Goal: Task Accomplishment & Management: Complete application form

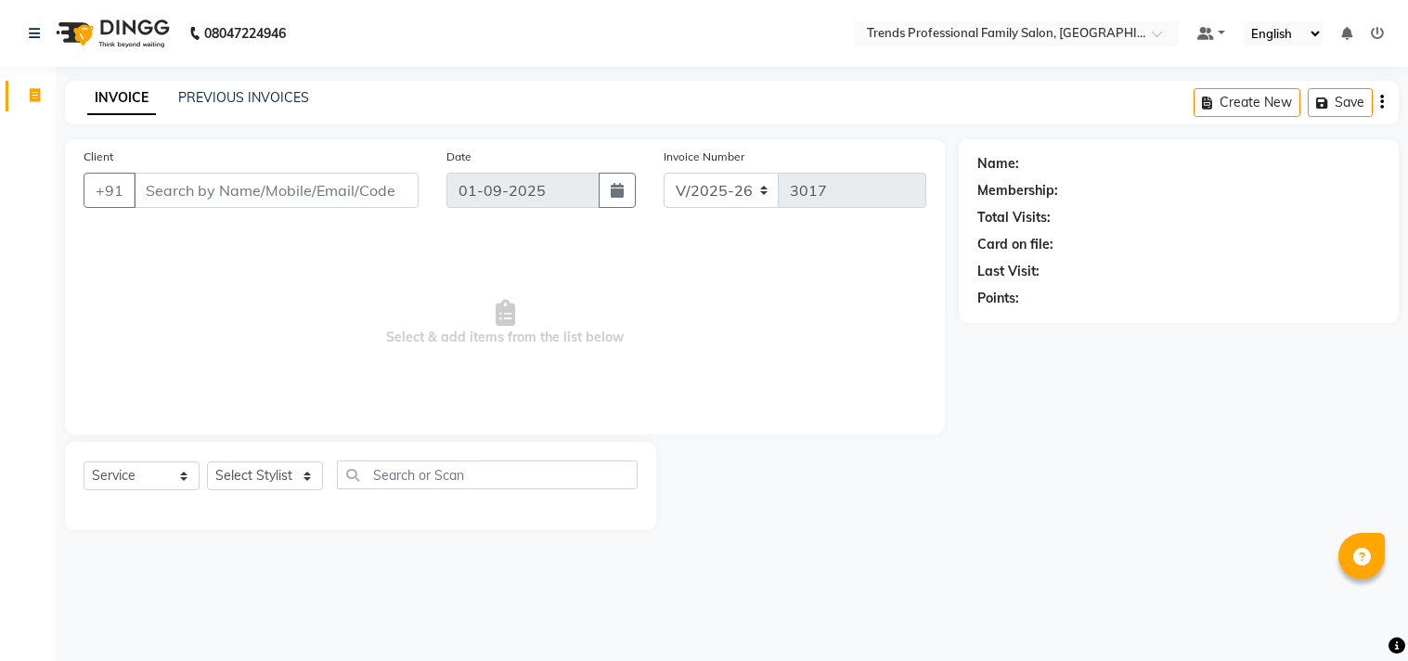
select select "7345"
select select "service"
click at [291, 477] on select "Select Stylist [PERSON_NAME] [PERSON_NAME] [PERSON_NAME] [PERSON_NAME] RUSTHAM …" at bounding box center [265, 475] width 116 height 29
select select "63519"
click at [207, 462] on select "Select Stylist [PERSON_NAME] [PERSON_NAME] [PERSON_NAME] [PERSON_NAME] RUSTHAM …" at bounding box center [265, 475] width 116 height 29
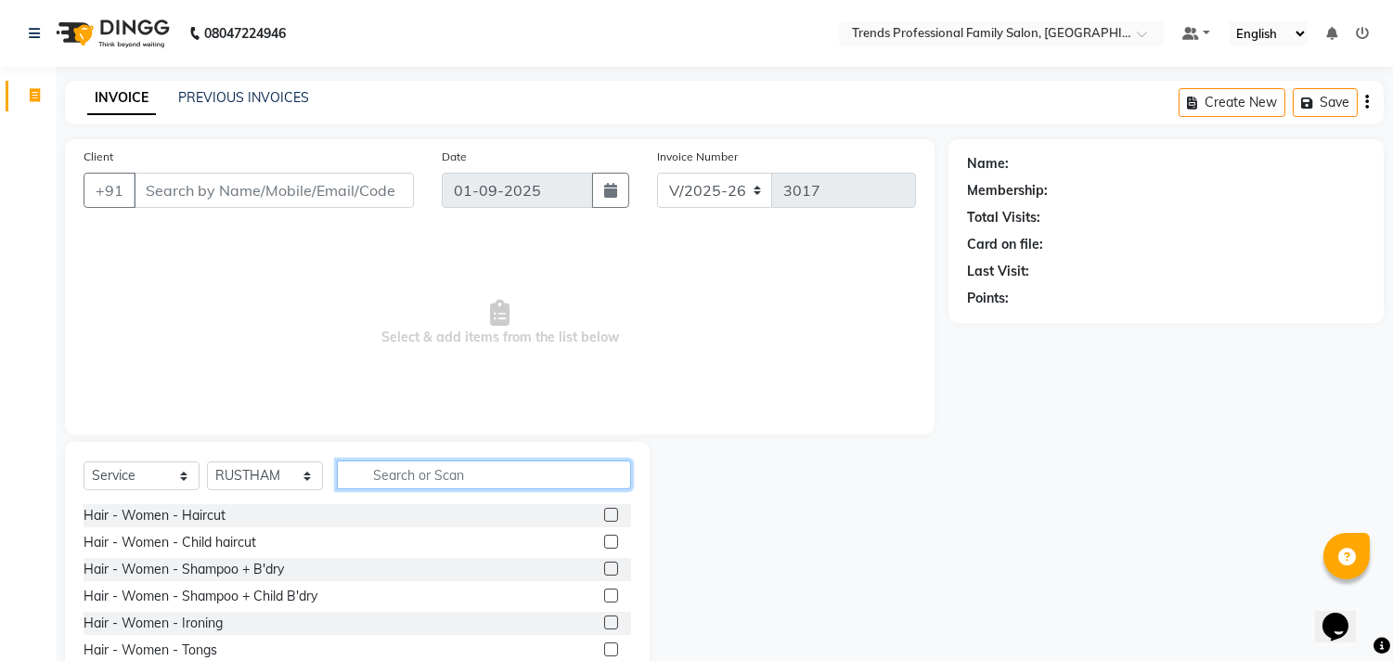
click at [432, 466] on input "text" at bounding box center [484, 474] width 294 height 29
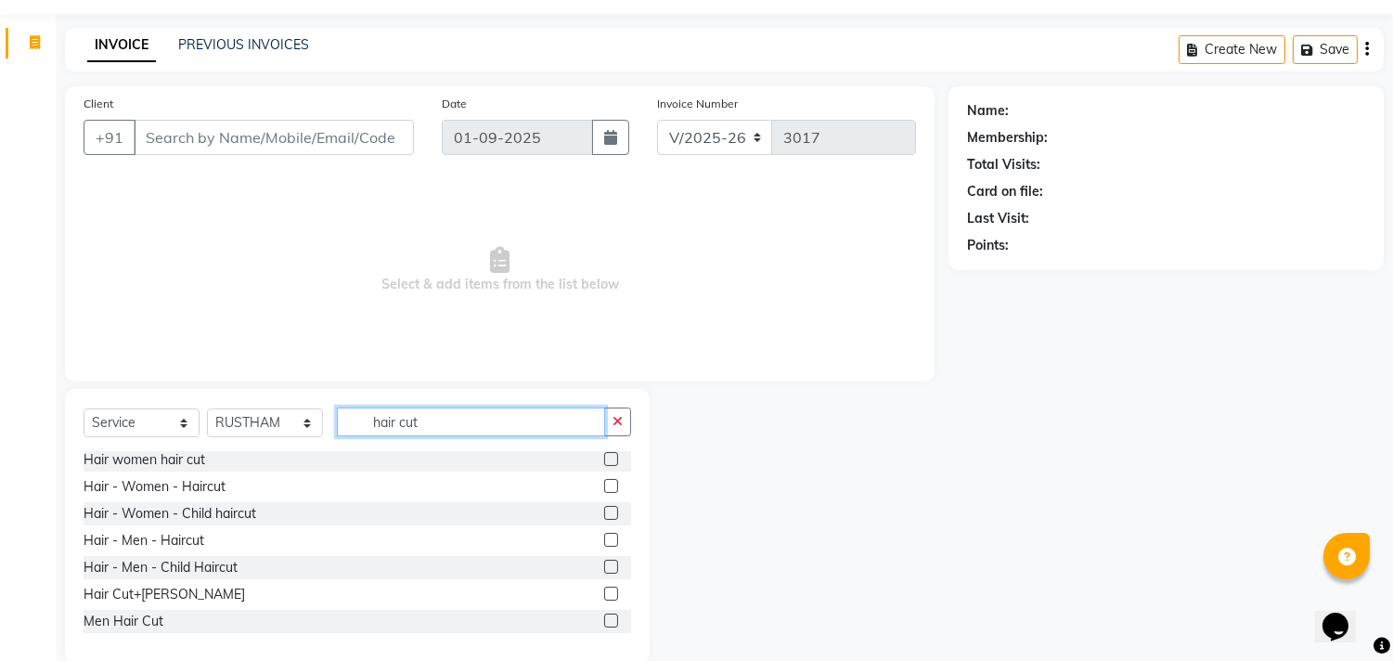
scroll to position [82, 0]
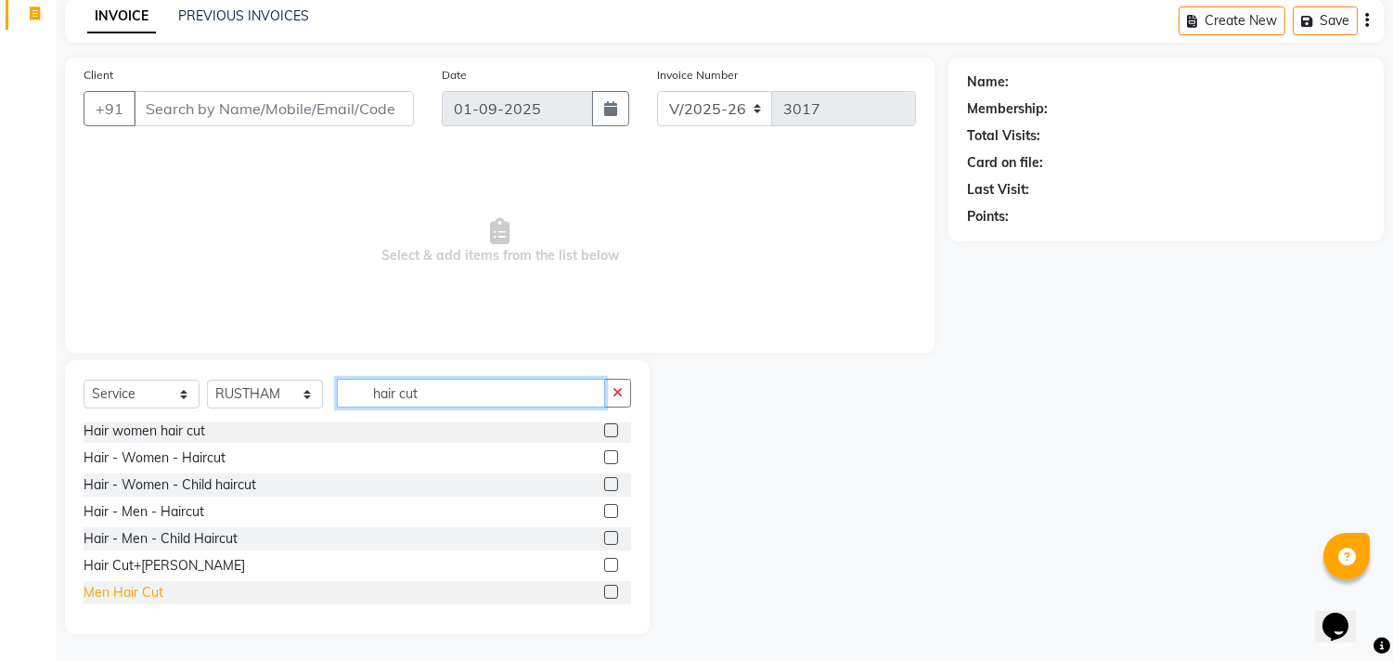
type input "hair cut"
click at [136, 592] on div "Men Hair Cut" at bounding box center [124, 592] width 80 height 19
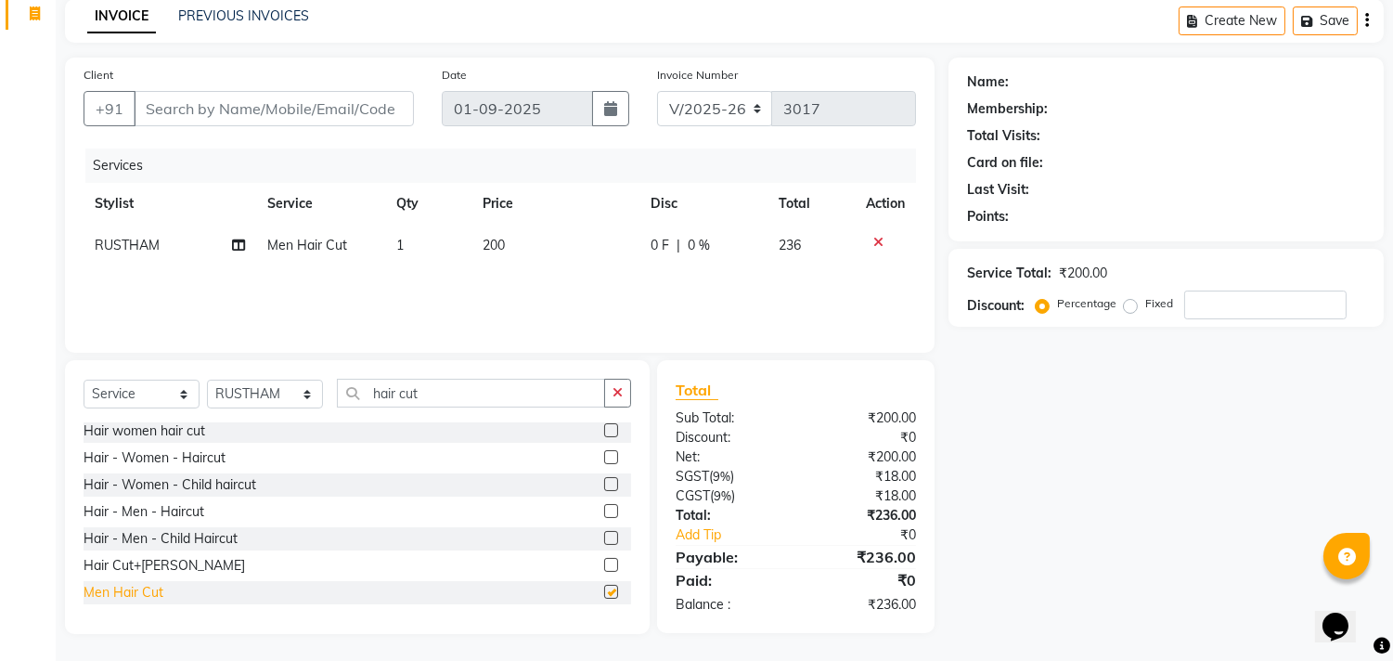
checkbox input "false"
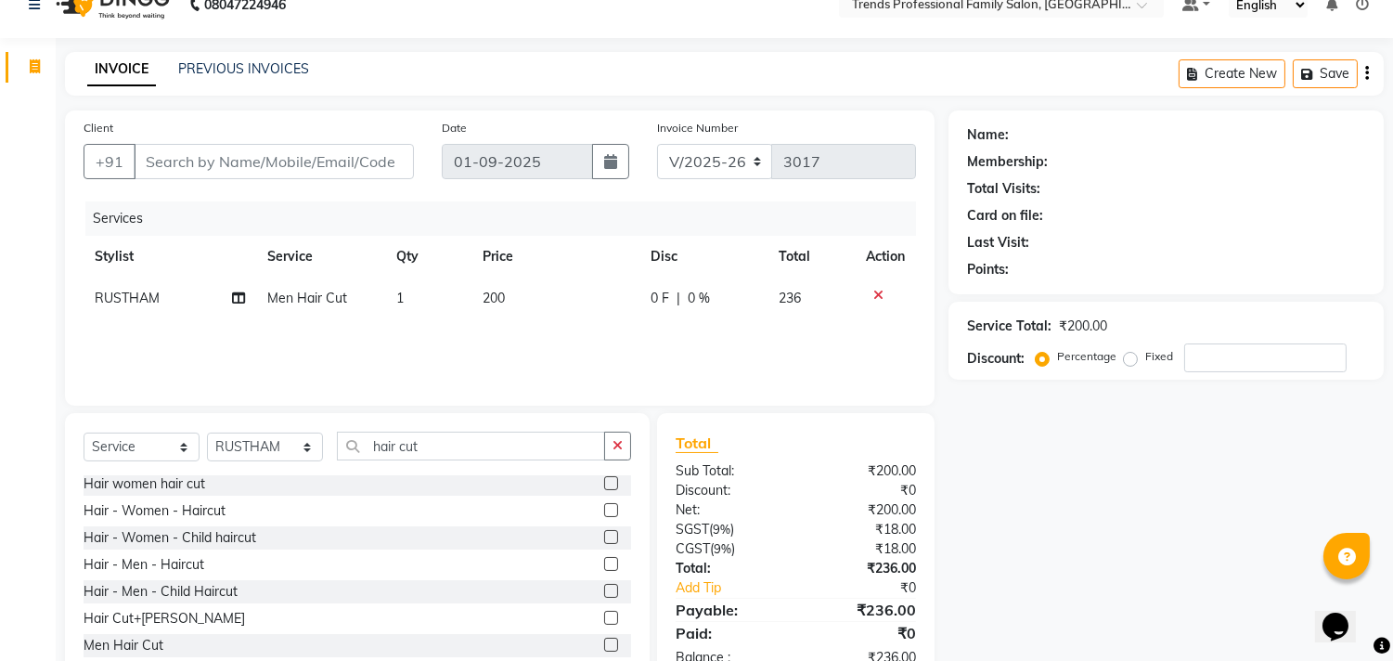
scroll to position [0, 0]
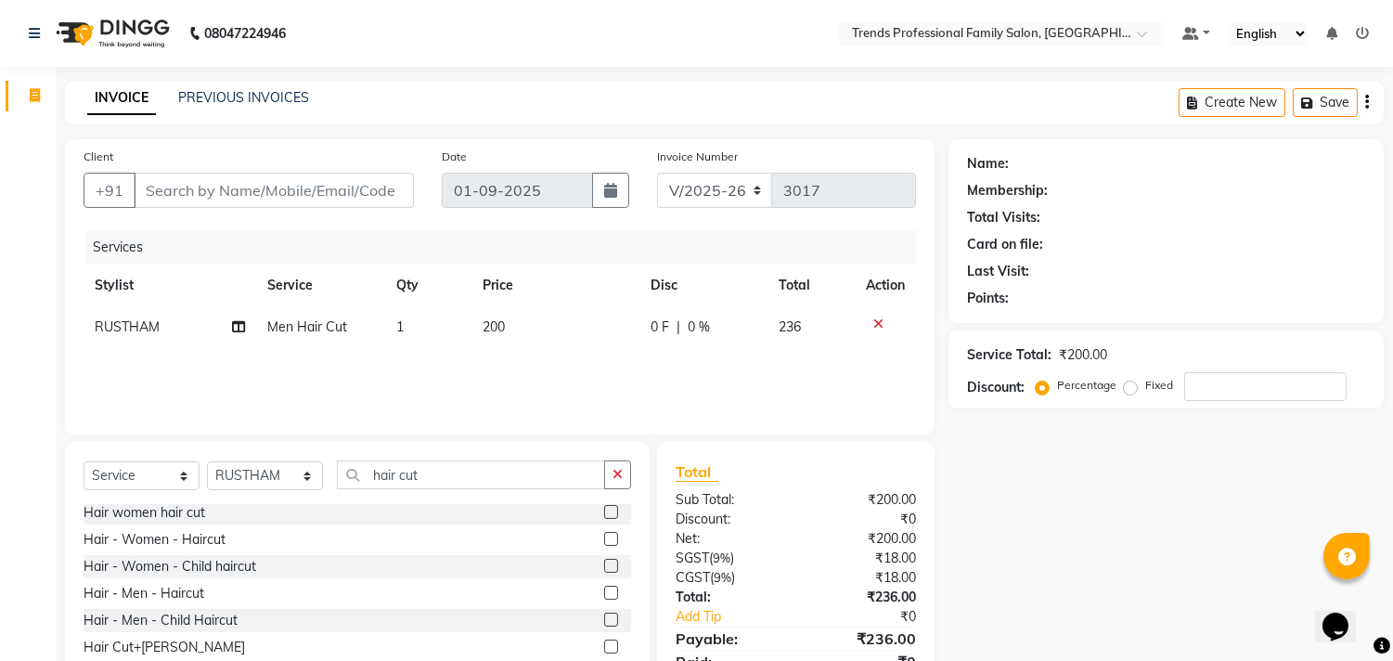
click at [1365, 103] on icon "button" at bounding box center [1367, 102] width 4 height 1
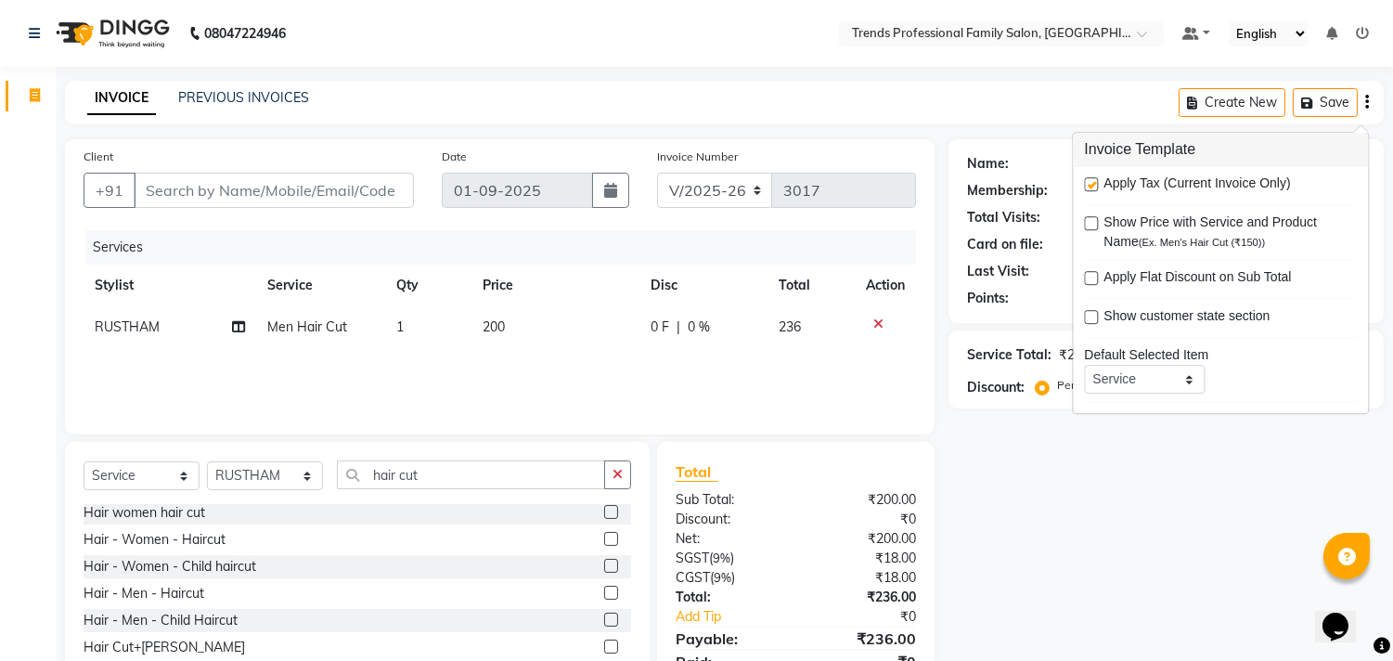
click at [1086, 180] on label at bounding box center [1091, 184] width 14 height 14
click at [1086, 180] on input "checkbox" at bounding box center [1090, 185] width 12 height 12
checkbox input "false"
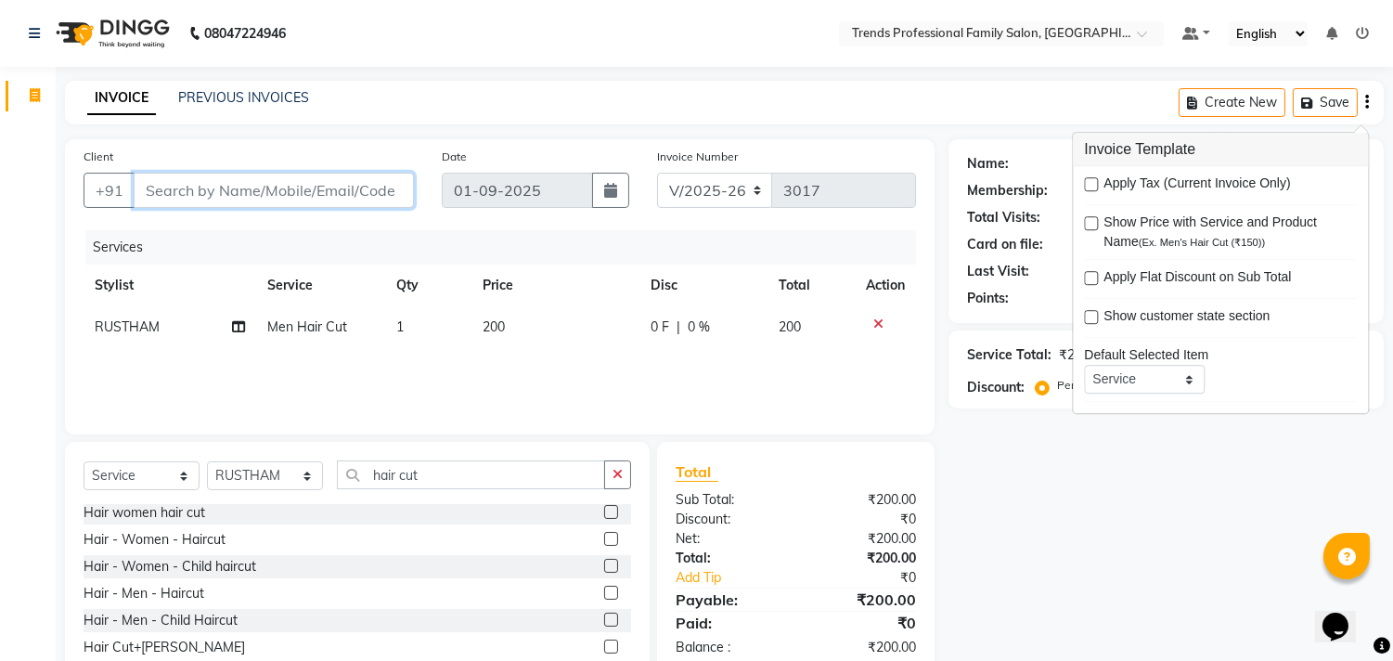
click at [358, 174] on input "Client" at bounding box center [274, 190] width 280 height 35
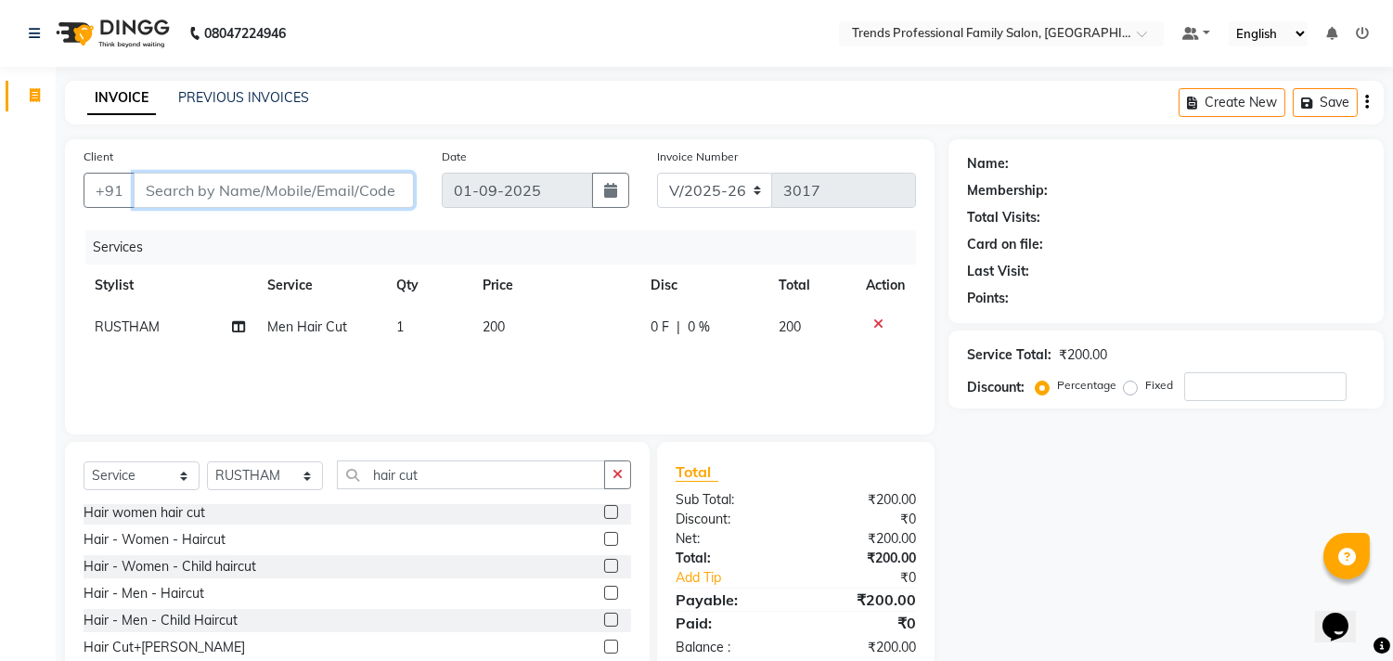
type input "9"
type input "0"
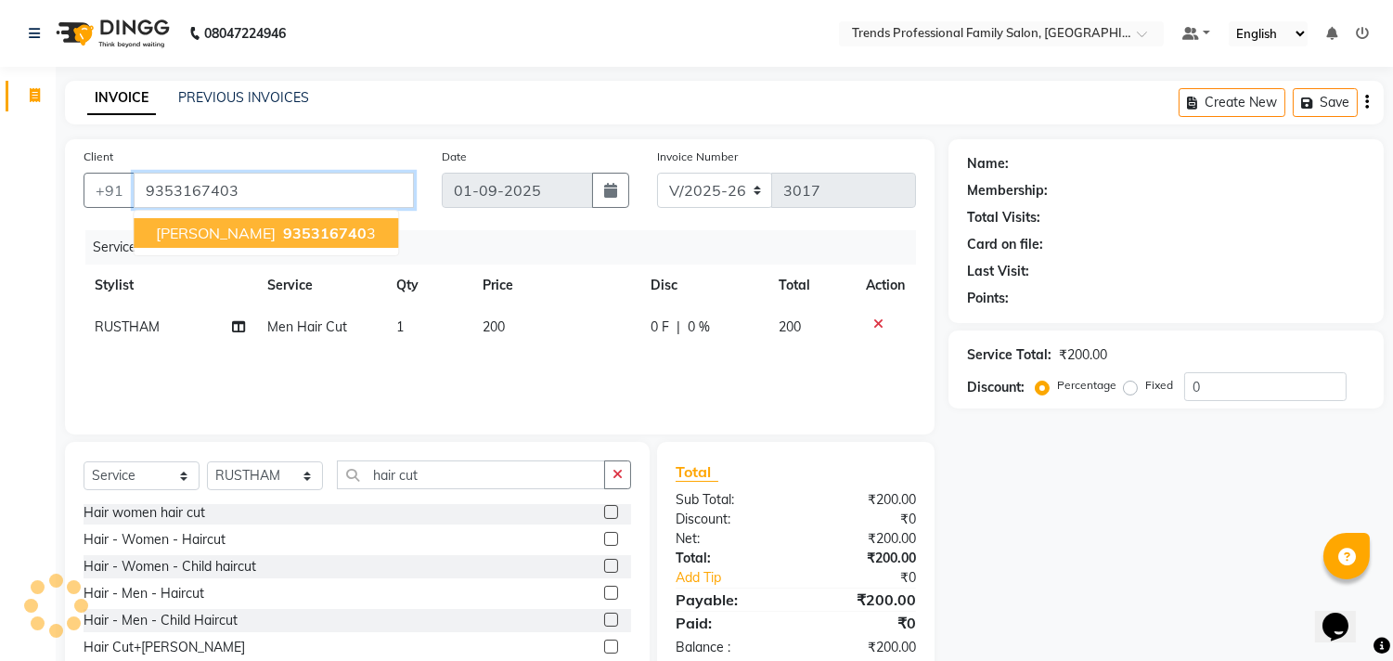
type input "9353167403"
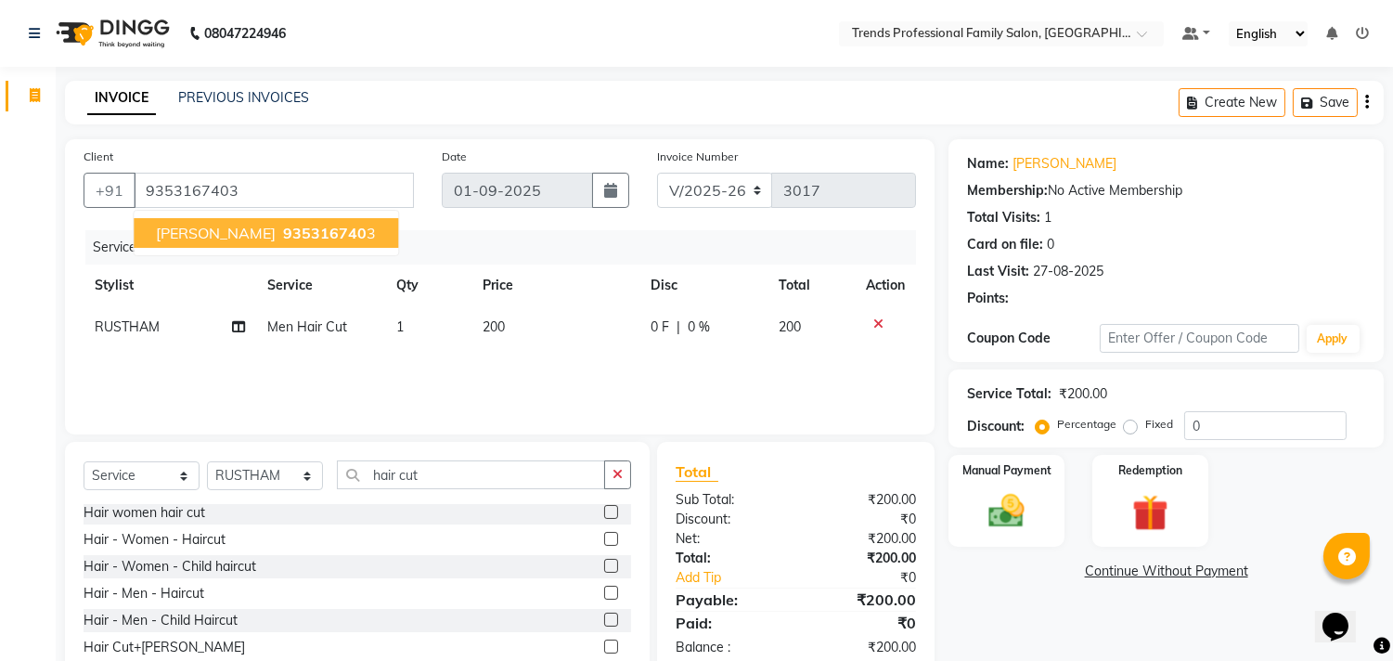
click at [283, 225] on span "935316740" at bounding box center [325, 233] width 84 height 19
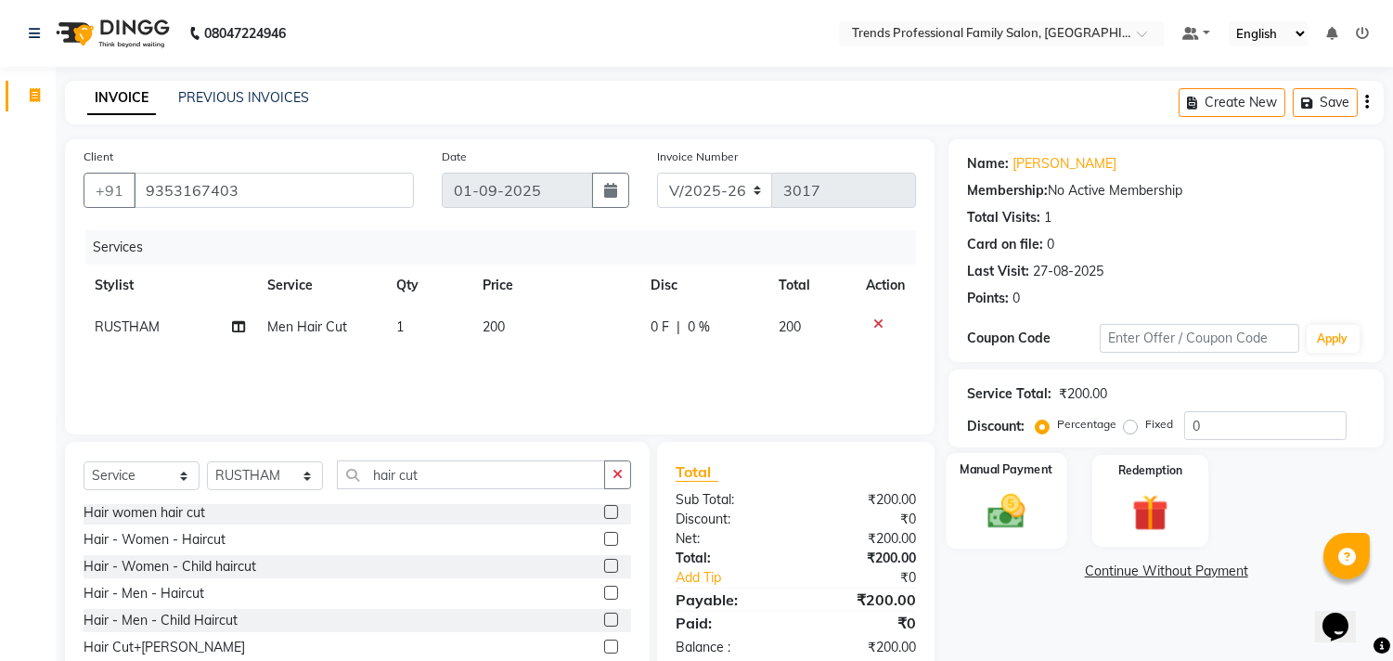
click at [1009, 505] on img at bounding box center [1007, 512] width 61 height 44
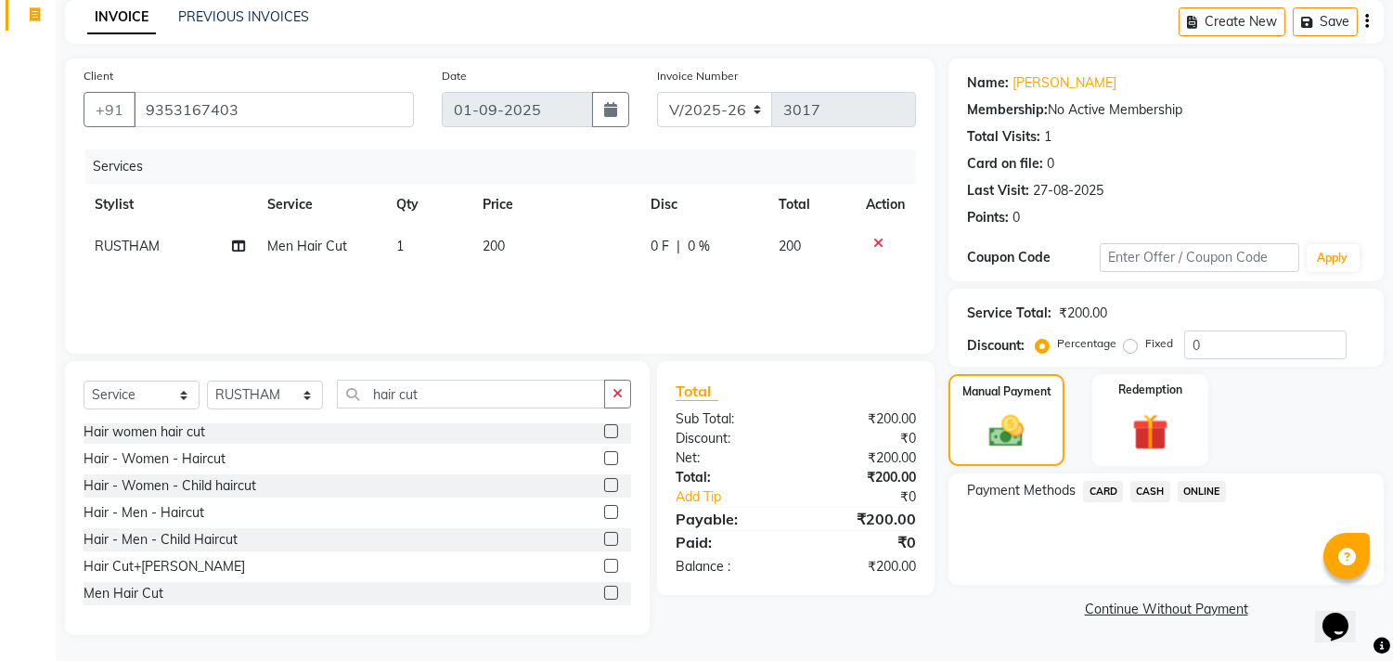
scroll to position [82, 0]
click at [1182, 488] on span "ONLINE" at bounding box center [1202, 490] width 48 height 21
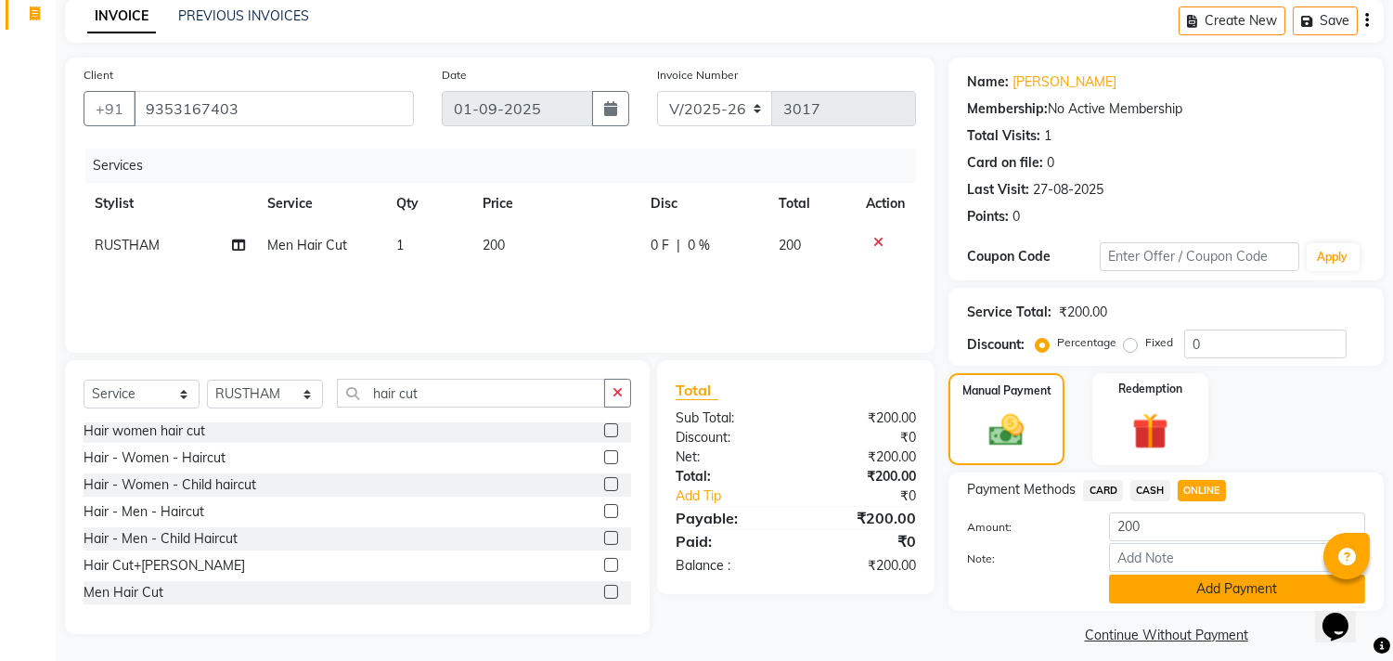
click at [1180, 589] on button "Add Payment" at bounding box center [1237, 589] width 256 height 29
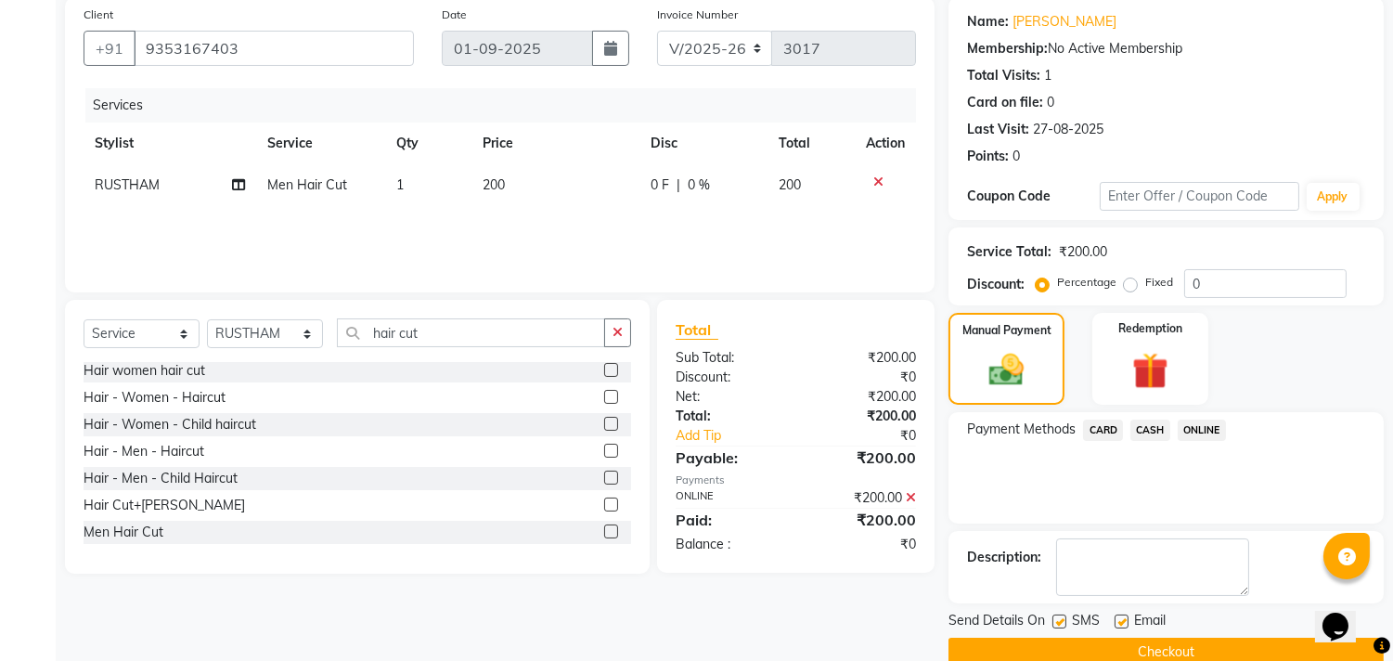
scroll to position [174, 0]
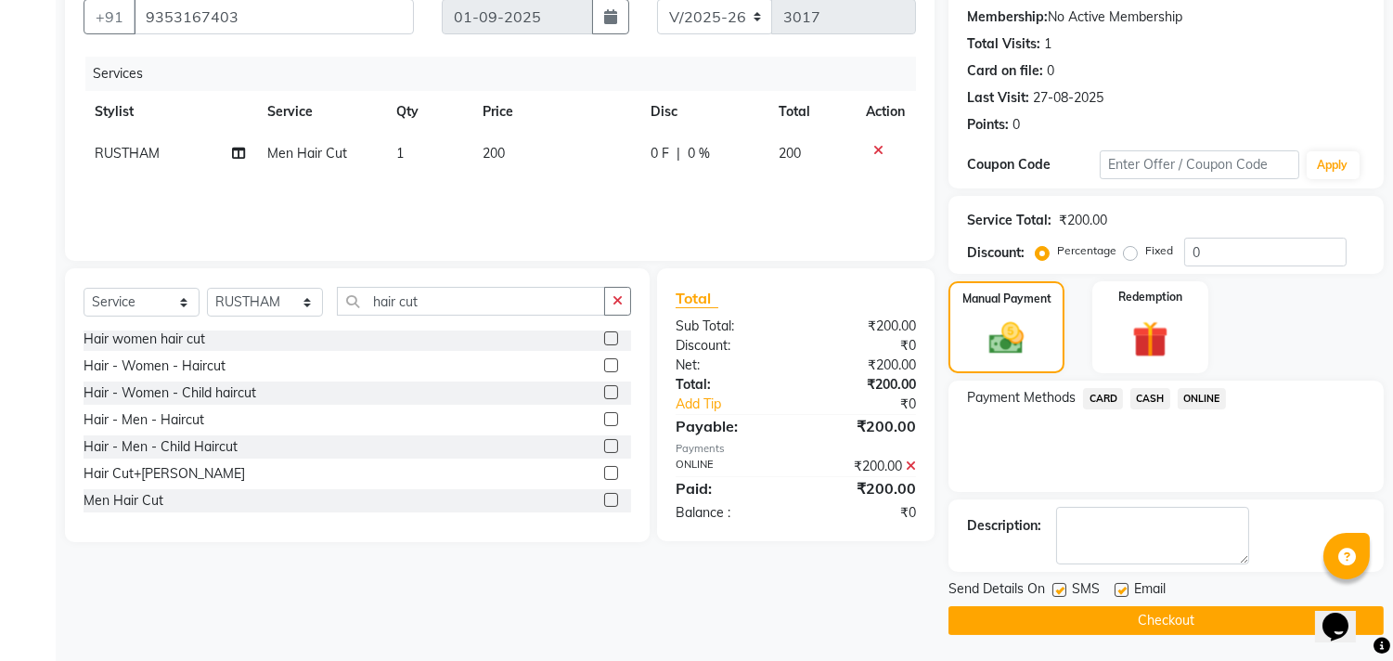
click at [1119, 583] on label at bounding box center [1122, 590] width 14 height 14
click at [1119, 585] on input "checkbox" at bounding box center [1121, 591] width 12 height 12
checkbox input "false"
click at [1056, 583] on label at bounding box center [1060, 590] width 14 height 14
click at [1056, 585] on input "checkbox" at bounding box center [1059, 591] width 12 height 12
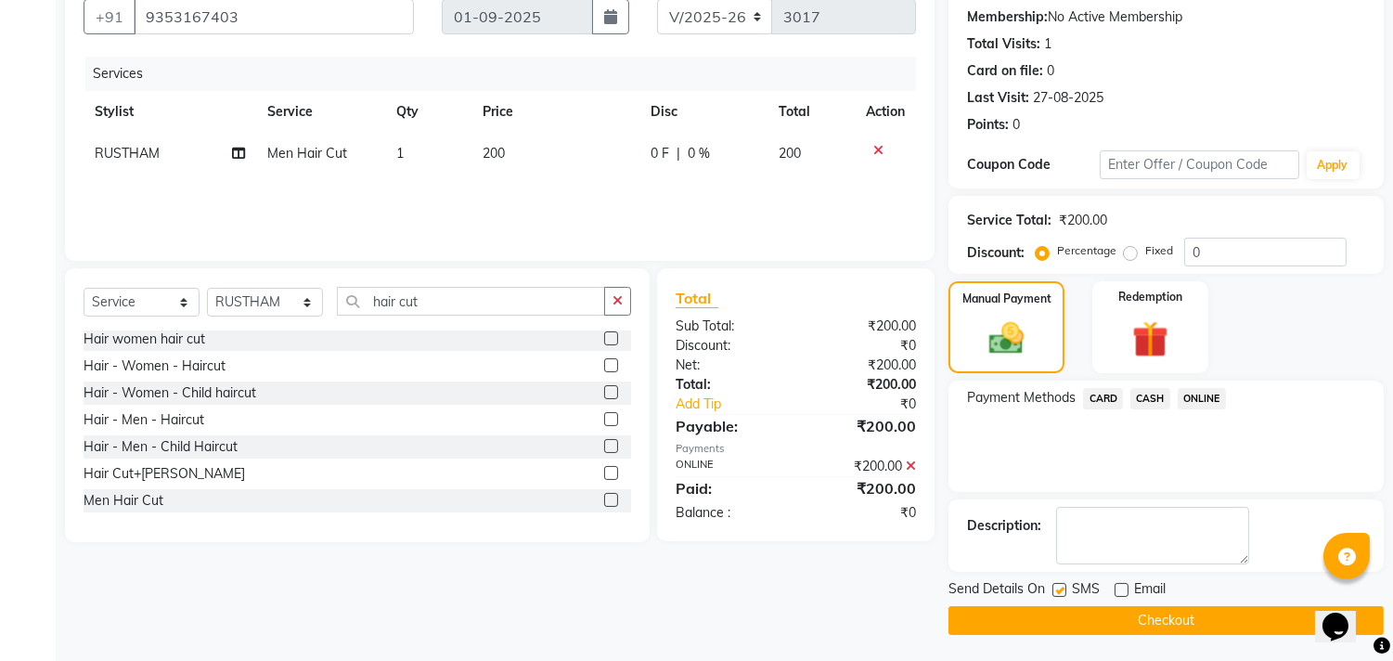
checkbox input "false"
click at [108, 155] on span "RUSTHAM" at bounding box center [127, 153] width 65 height 17
select select "63519"
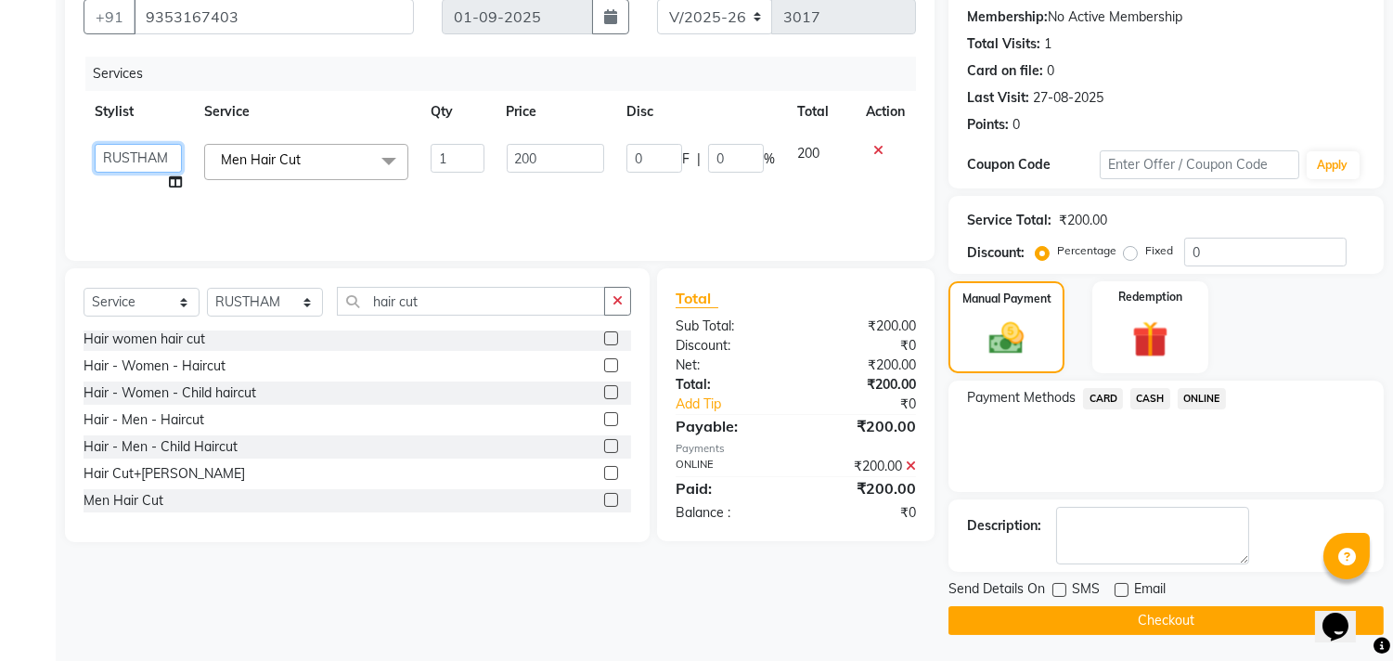
click at [113, 152] on select "[PERSON_NAME] [PERSON_NAME] [PERSON_NAME] [PERSON_NAME] RUSTHAM [PERSON_NAME] […" at bounding box center [138, 158] width 87 height 29
select select "64189"
click at [1065, 611] on button "Checkout" at bounding box center [1166, 620] width 435 height 29
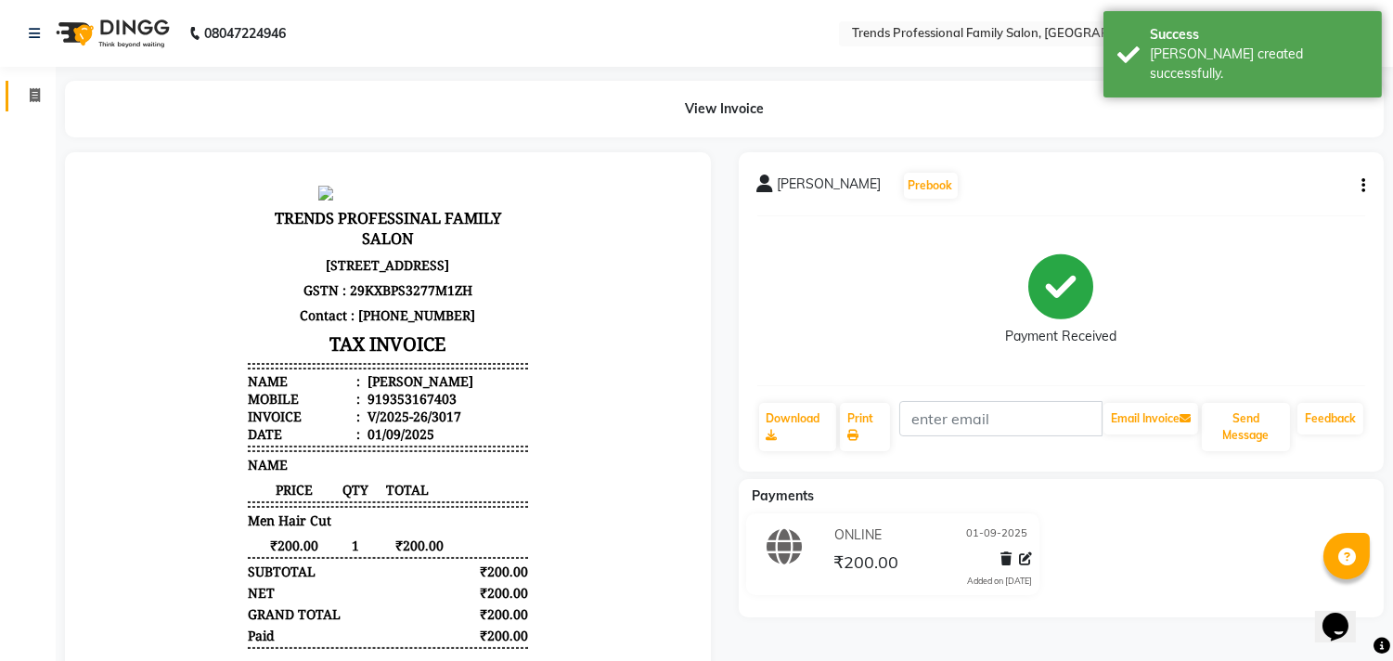
click at [43, 84] on link "Invoice" at bounding box center [28, 96] width 45 height 31
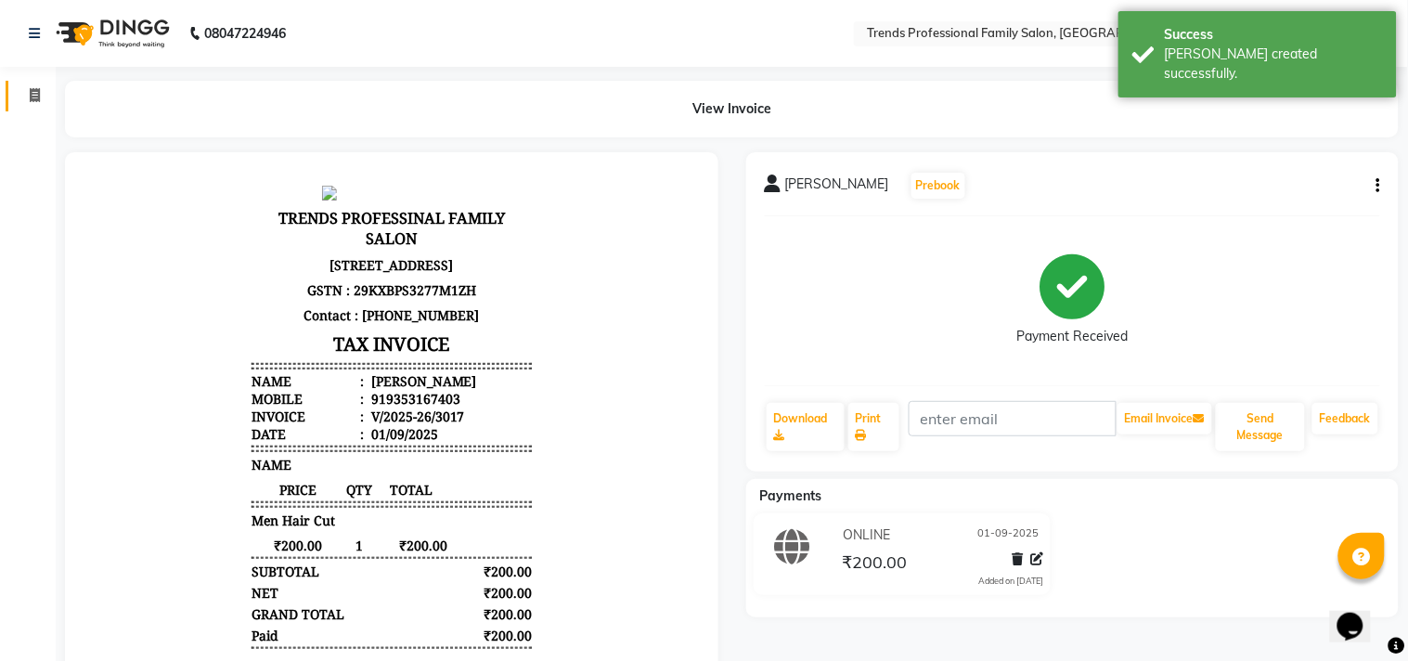
select select "service"
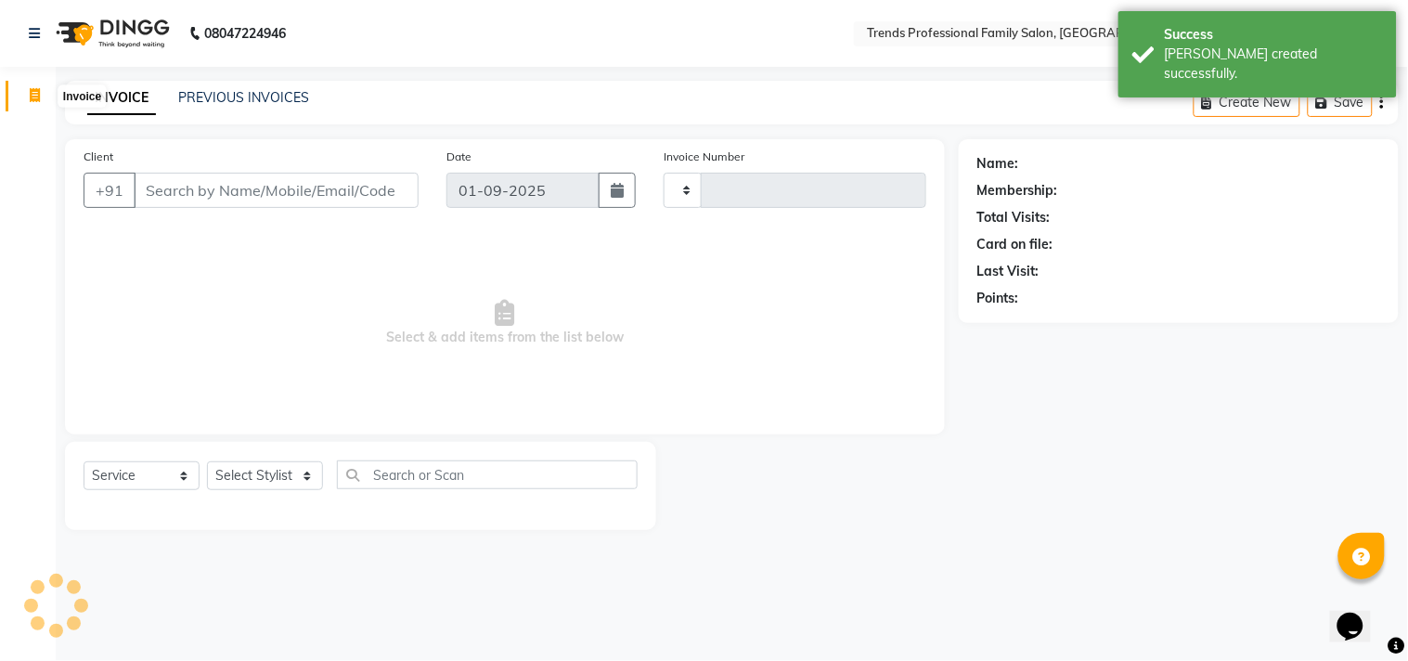
type input "3018"
select select "7345"
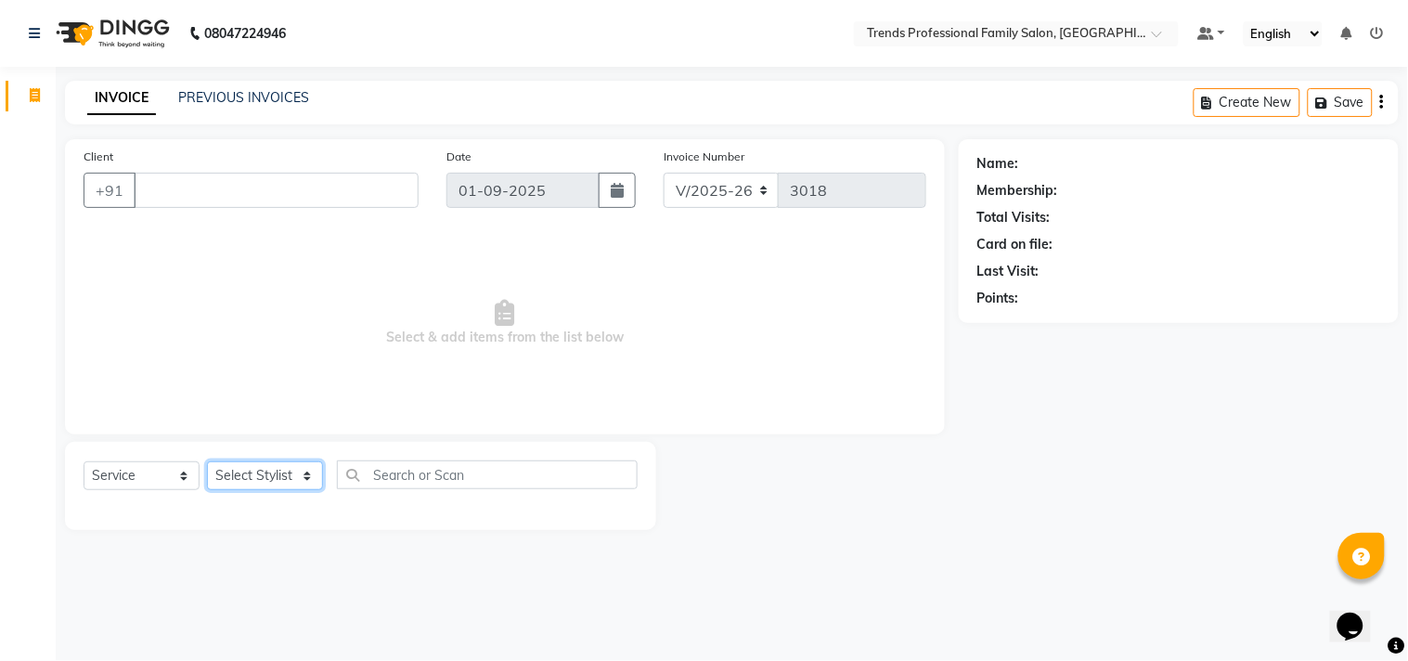
click at [270, 469] on select "Select Stylist [PERSON_NAME] [PERSON_NAME] [PERSON_NAME] [PERSON_NAME] RUSTHAM …" at bounding box center [265, 475] width 116 height 29
select select "64189"
click at [207, 462] on select "Select Stylist [PERSON_NAME] [PERSON_NAME] [PERSON_NAME] [PERSON_NAME] RUSTHAM …" at bounding box center [265, 475] width 116 height 29
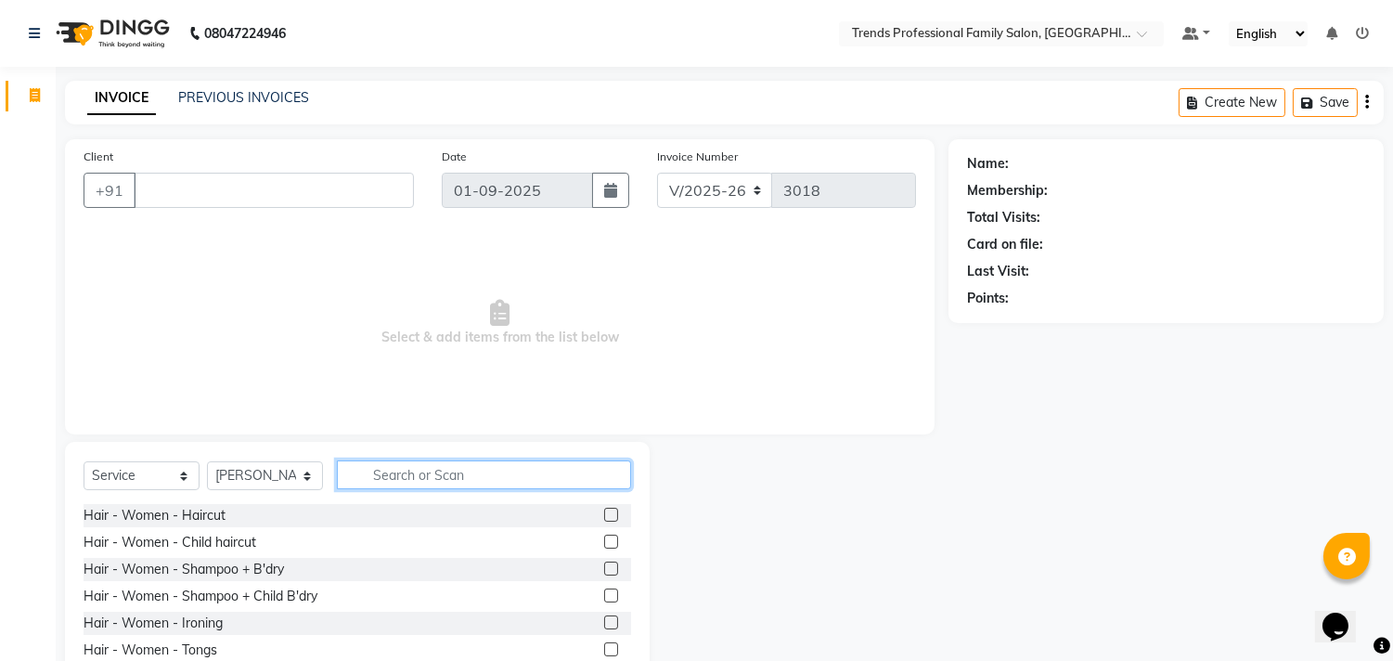
click at [428, 487] on input "text" at bounding box center [484, 474] width 294 height 29
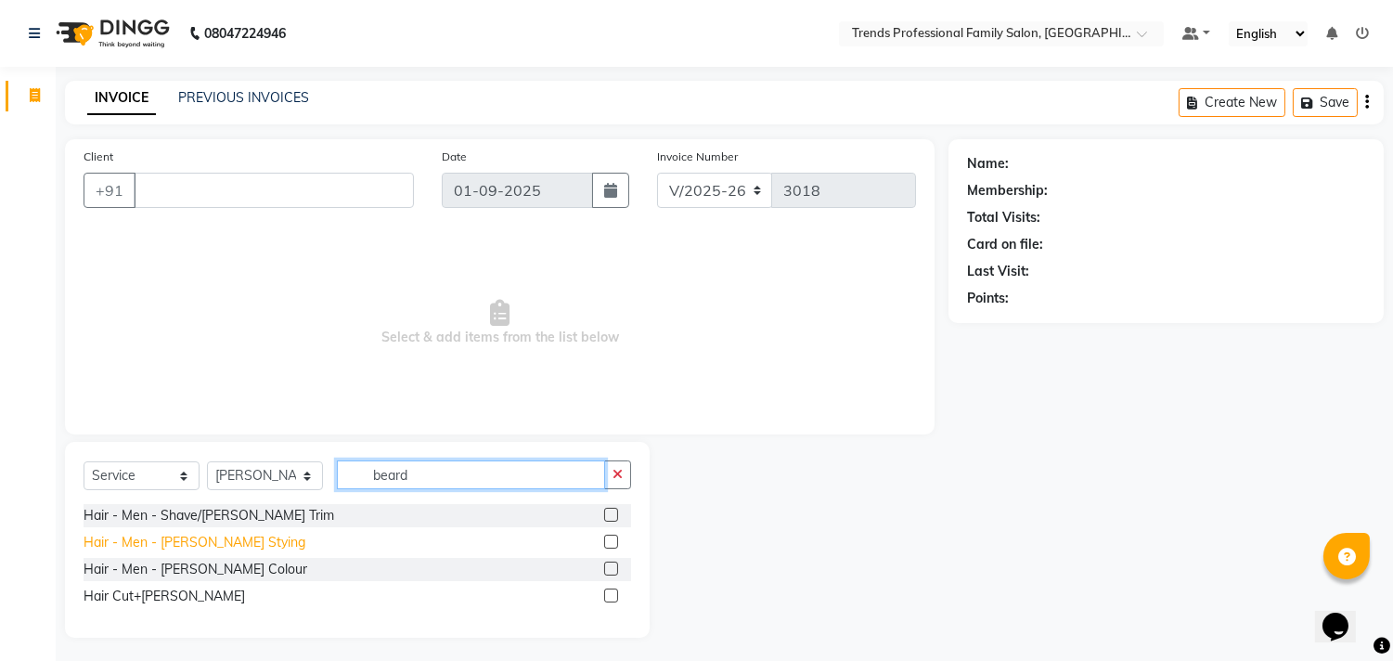
type input "beard"
click at [215, 540] on div "Hair - Men - [PERSON_NAME] Stying" at bounding box center [195, 542] width 222 height 19
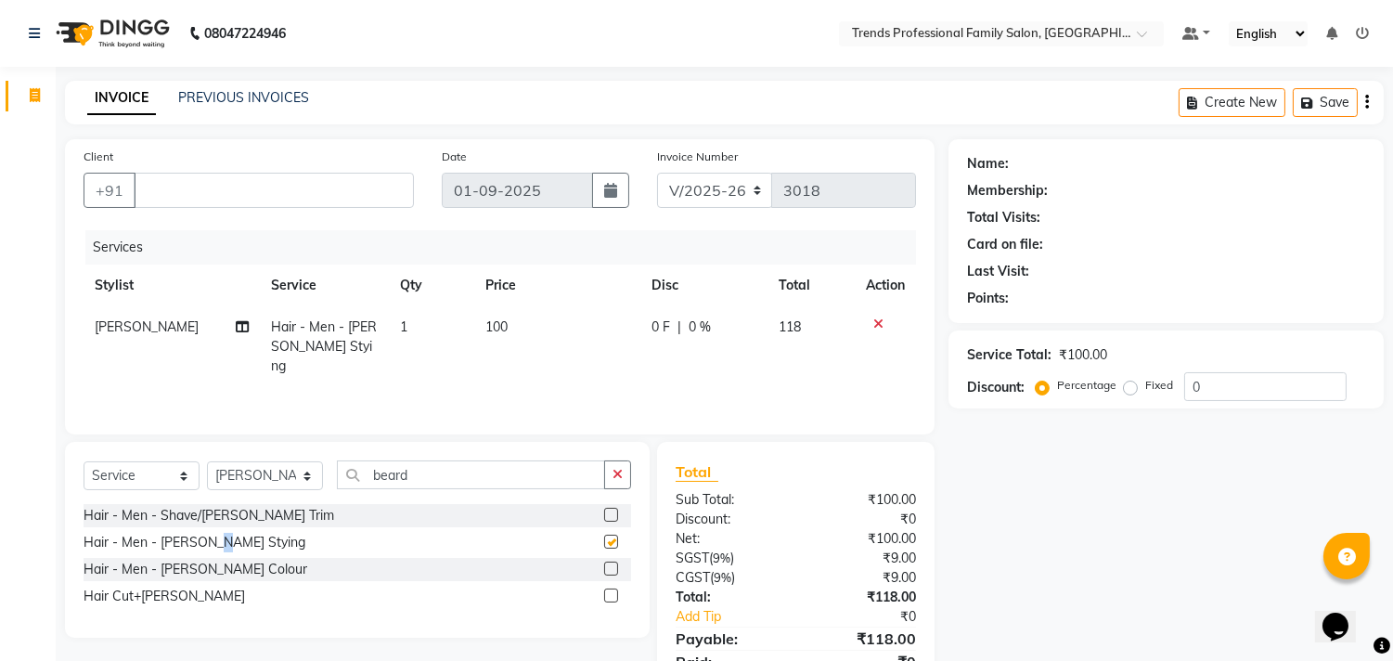
checkbox input "false"
click at [297, 460] on div "Select Service Product Membership Package Voucher Prepaid Gift Card Select Styl…" at bounding box center [358, 482] width 548 height 44
drag, startPoint x: 285, startPoint y: 478, endPoint x: 291, endPoint y: 462, distance: 16.7
click at [288, 474] on select "Select Stylist [PERSON_NAME] [PERSON_NAME] [PERSON_NAME] [PERSON_NAME] RUSTHAM …" at bounding box center [265, 475] width 116 height 29
select select "63521"
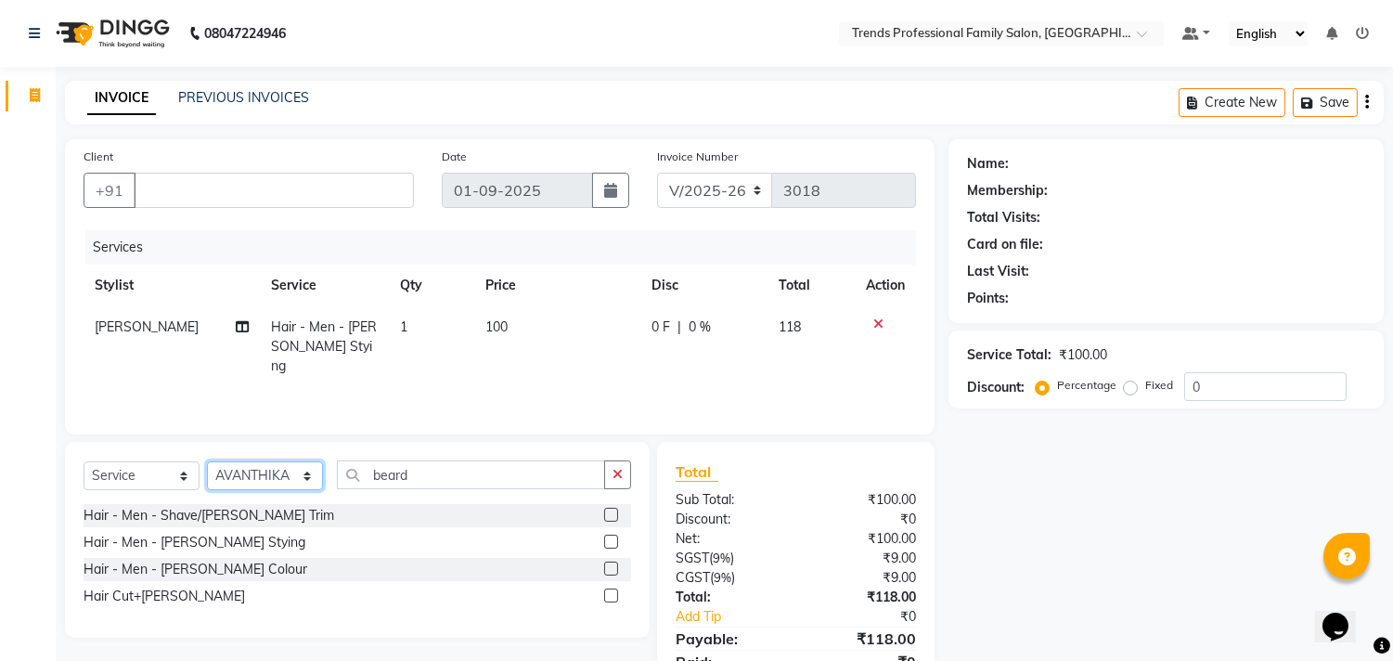
click at [207, 462] on select "Select Stylist [PERSON_NAME] [PERSON_NAME] [PERSON_NAME] [PERSON_NAME] RUSTHAM …" at bounding box center [265, 475] width 116 height 29
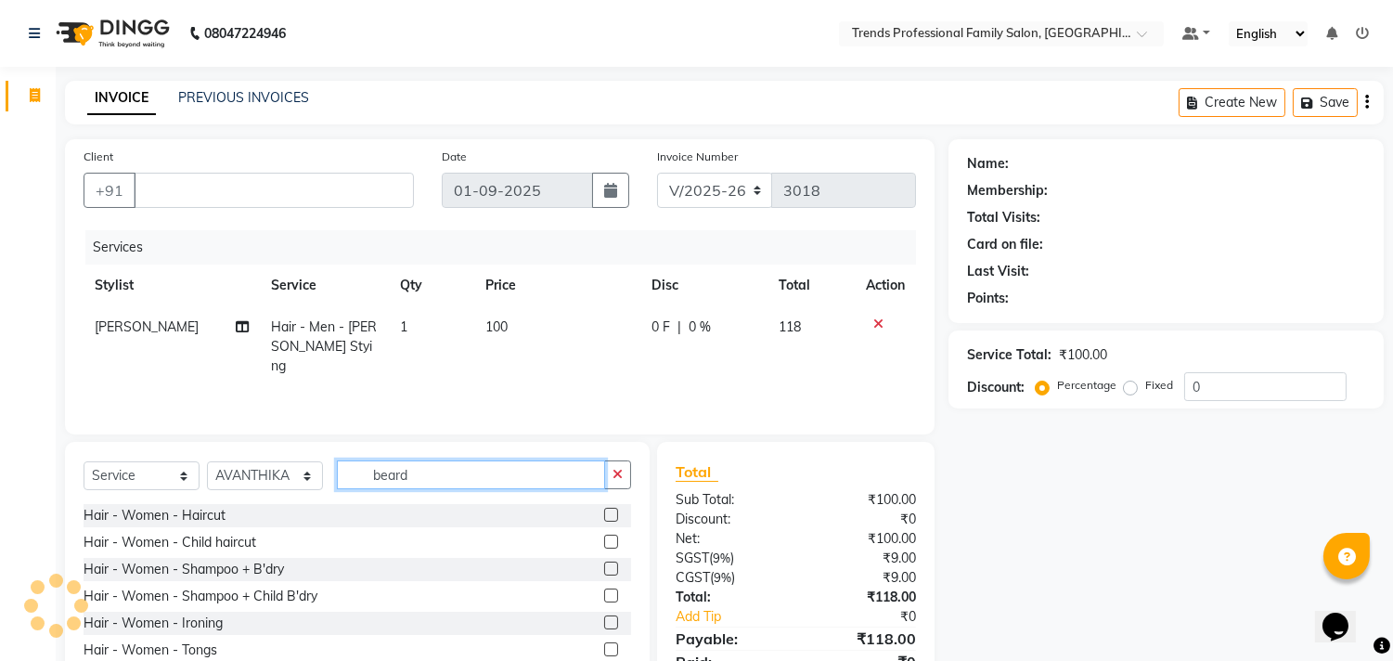
click at [461, 478] on input "beard" at bounding box center [471, 474] width 268 height 29
type input "b"
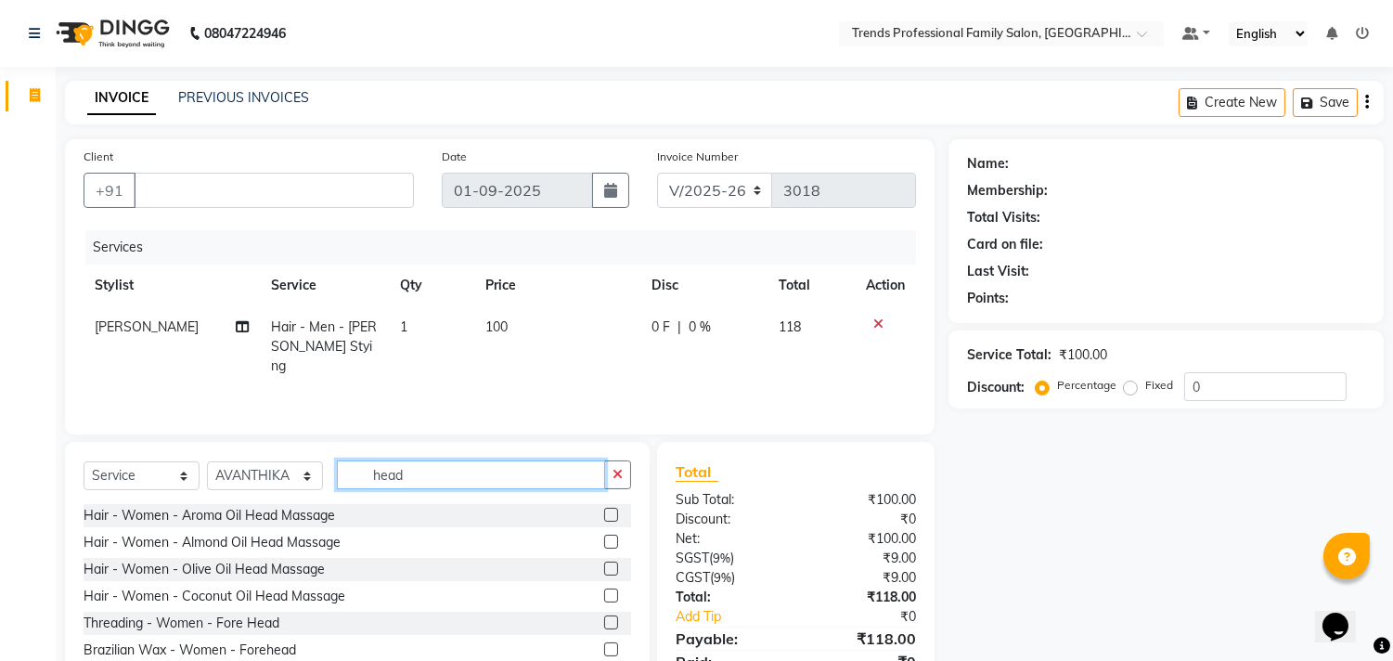
scroll to position [298, 0]
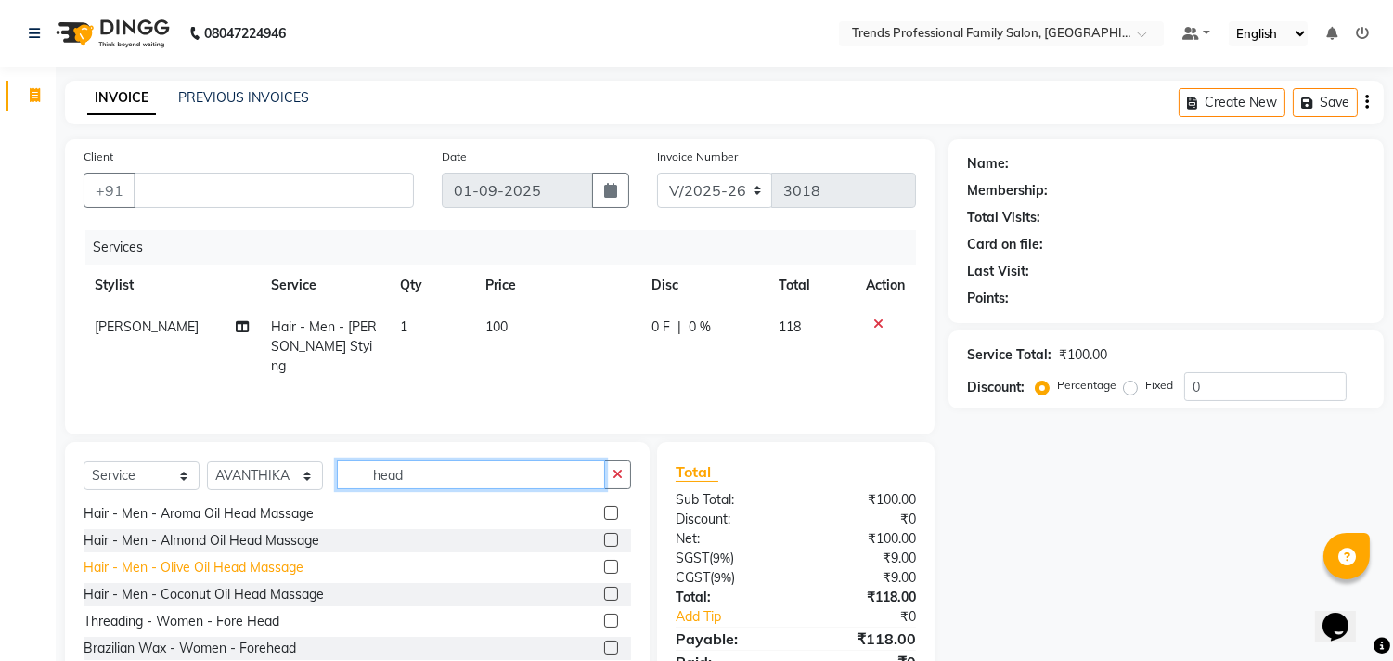
type input "head"
click at [160, 566] on div "Hair - Men - Olive Oil Head Massage" at bounding box center [194, 567] width 220 height 19
checkbox input "false"
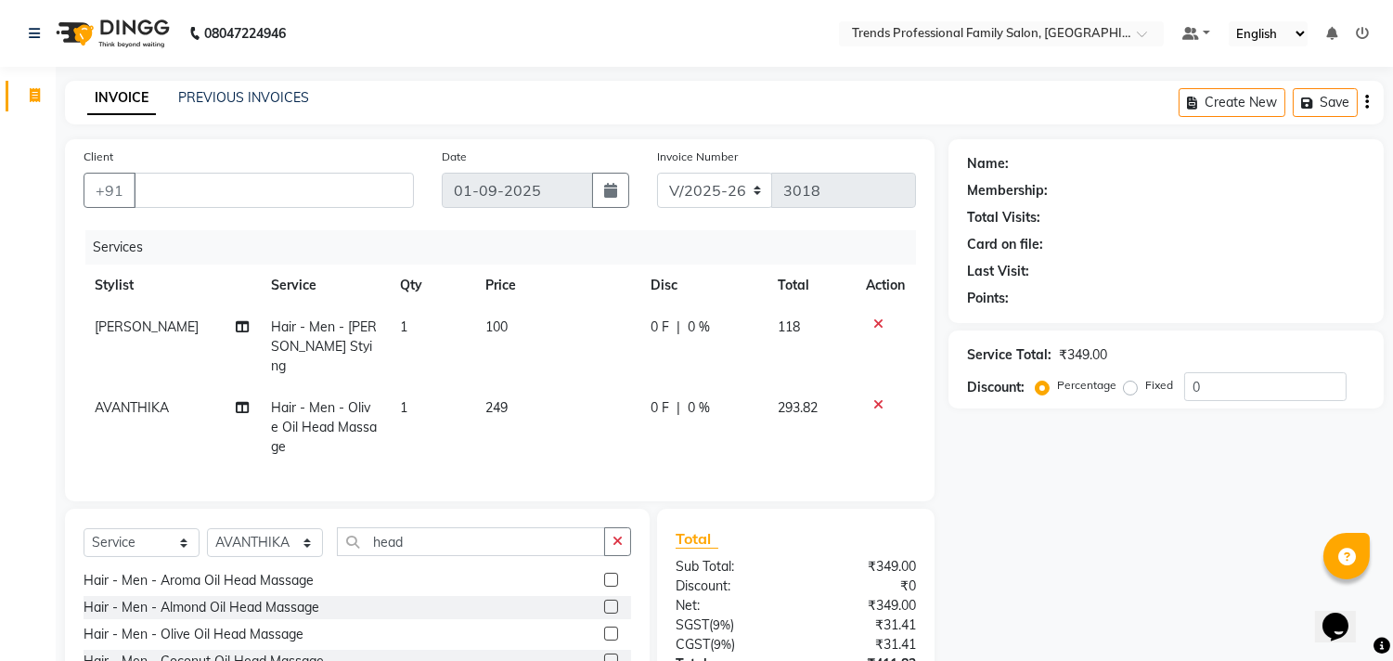
click at [709, 323] on div "0 F | 0 %" at bounding box center [703, 326] width 105 height 19
select select "64189"
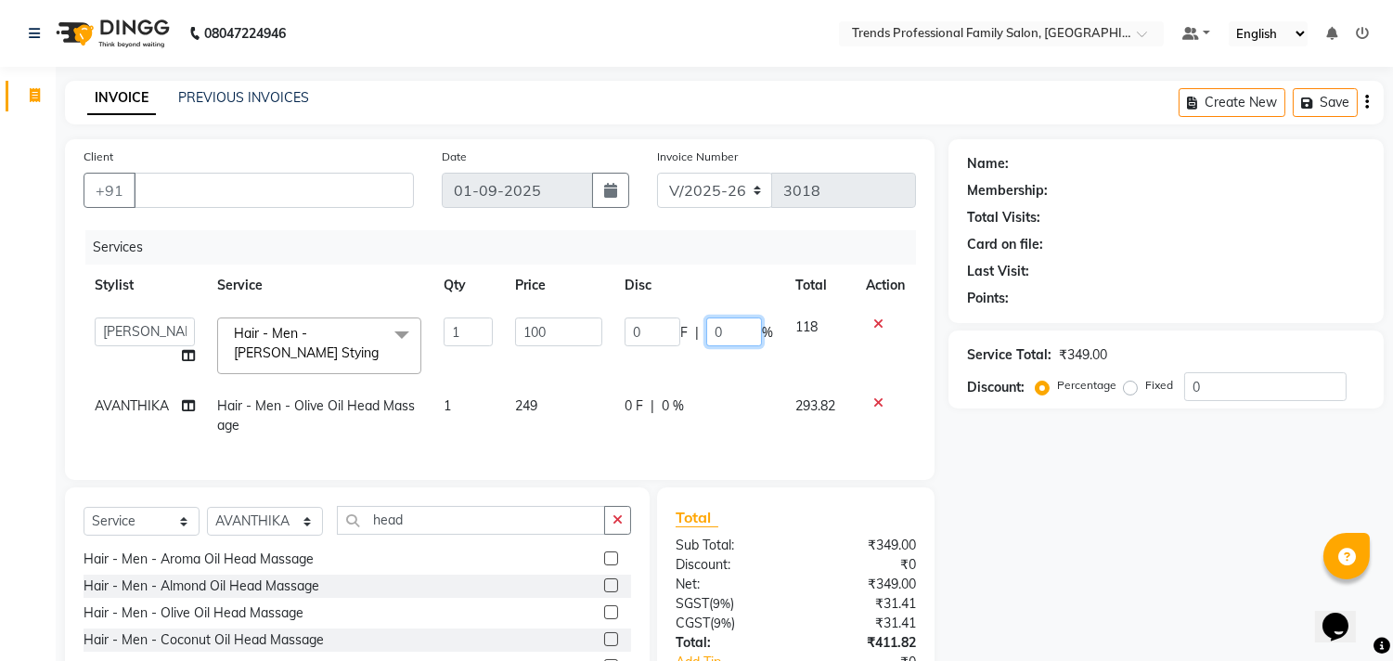
click at [726, 335] on input "0" at bounding box center [734, 331] width 56 height 29
type input "15"
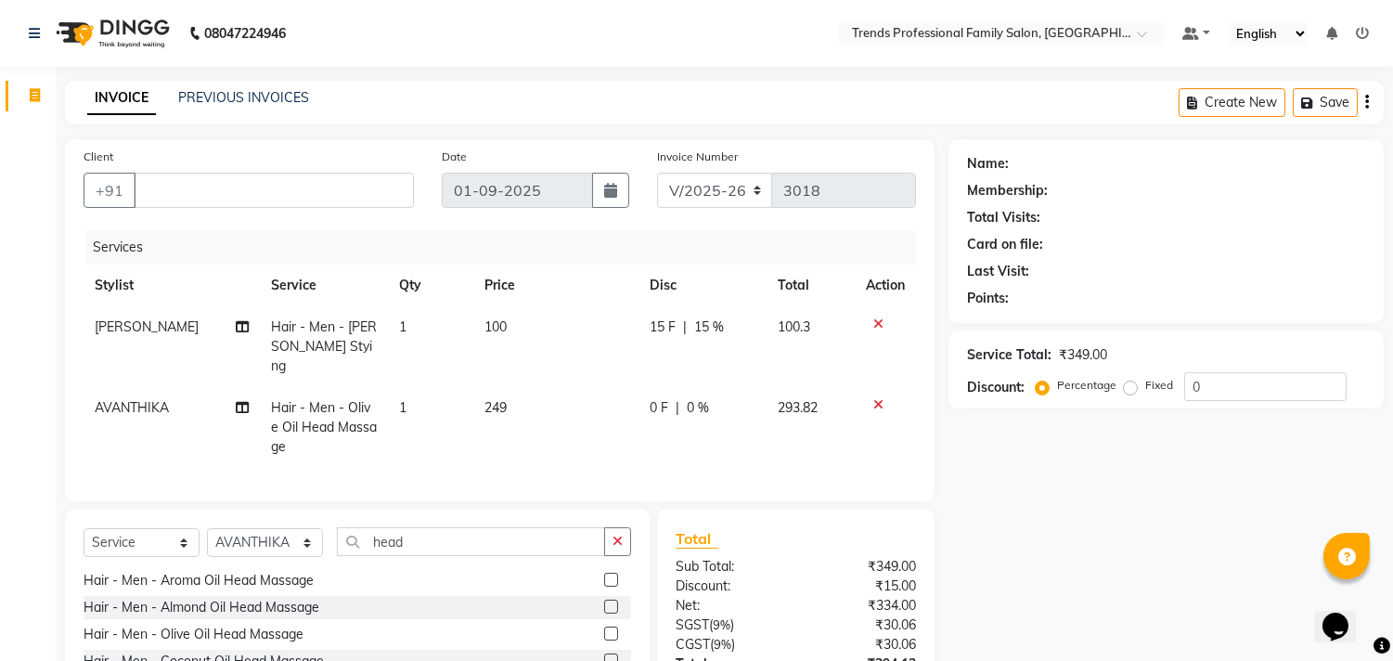
click at [994, 472] on div "Name: Membership: Total Visits: Card on file: Last Visit: Points: Service Total…" at bounding box center [1173, 460] width 449 height 643
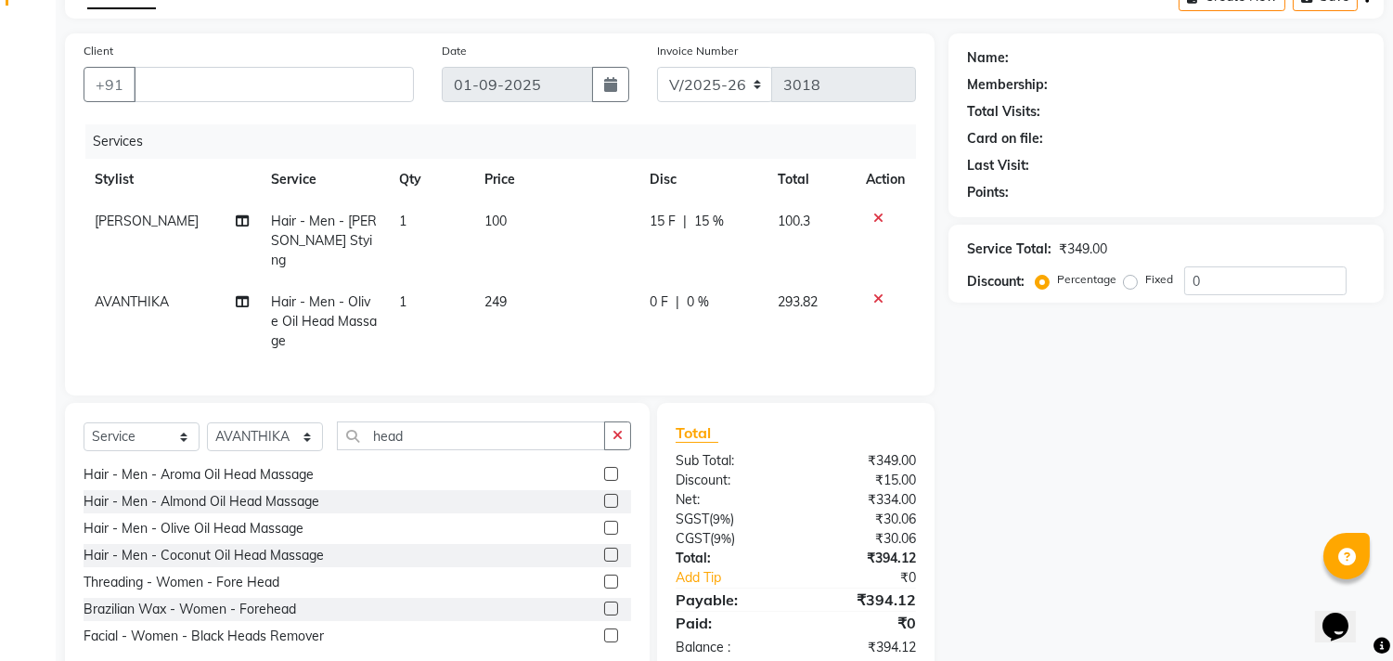
scroll to position [145, 0]
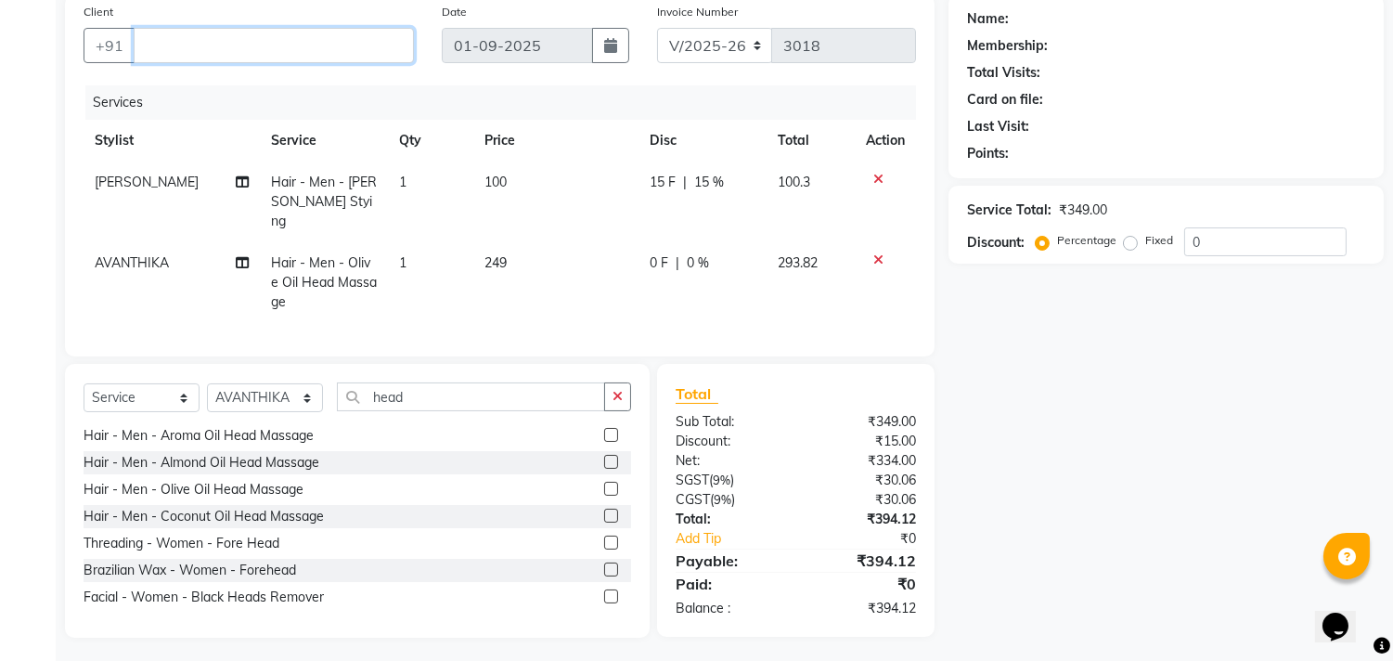
click at [302, 48] on input "Client" at bounding box center [274, 45] width 280 height 35
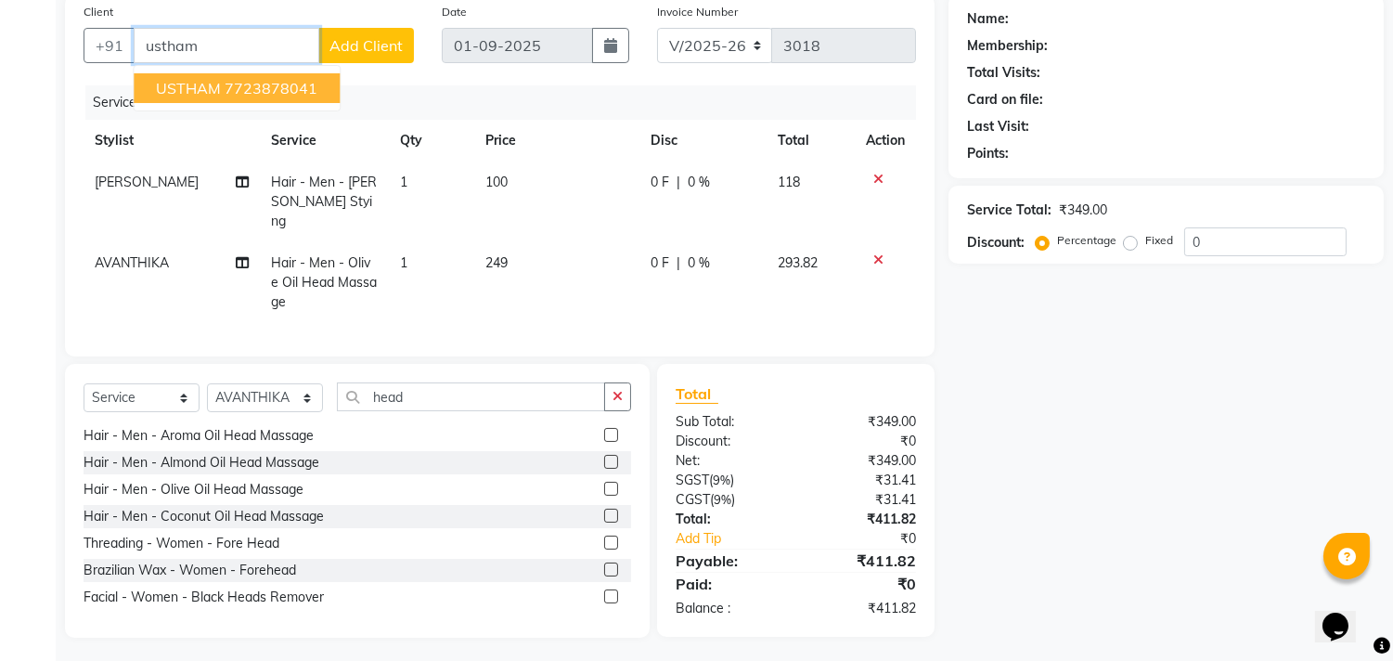
click at [263, 87] on ngb-highlight "7723878041" at bounding box center [271, 88] width 93 height 19
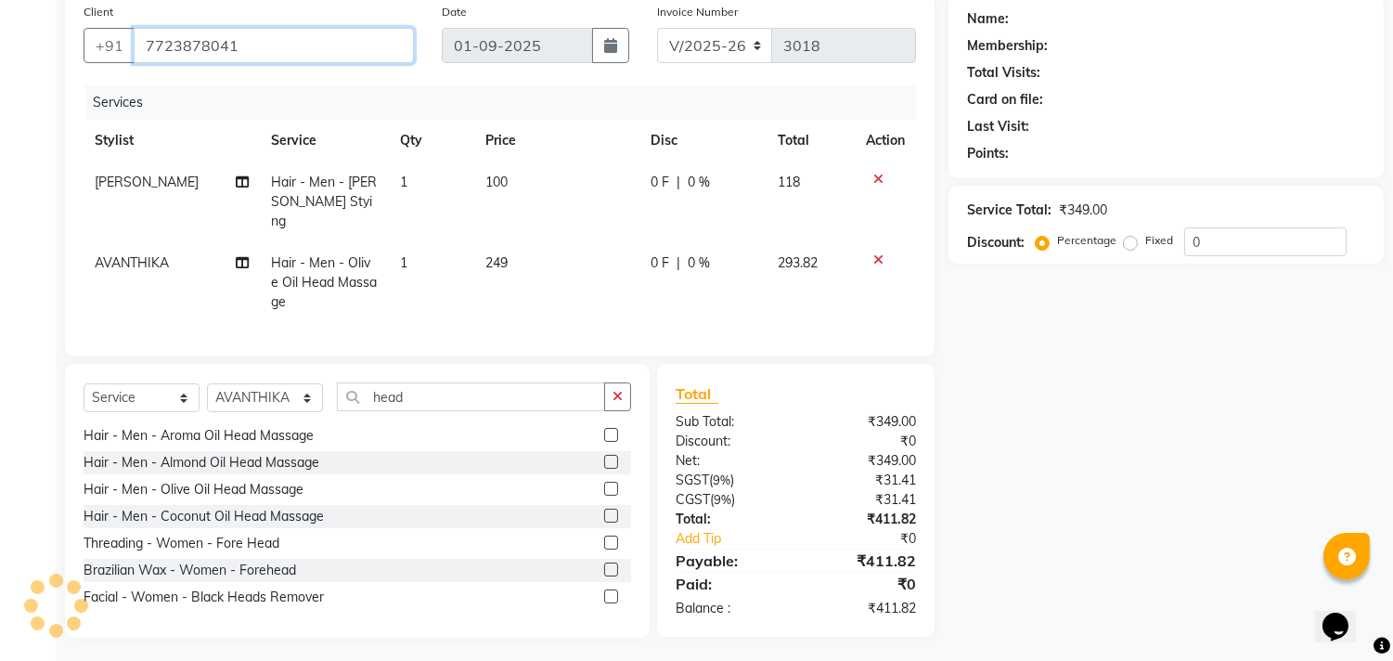
type input "7723878041"
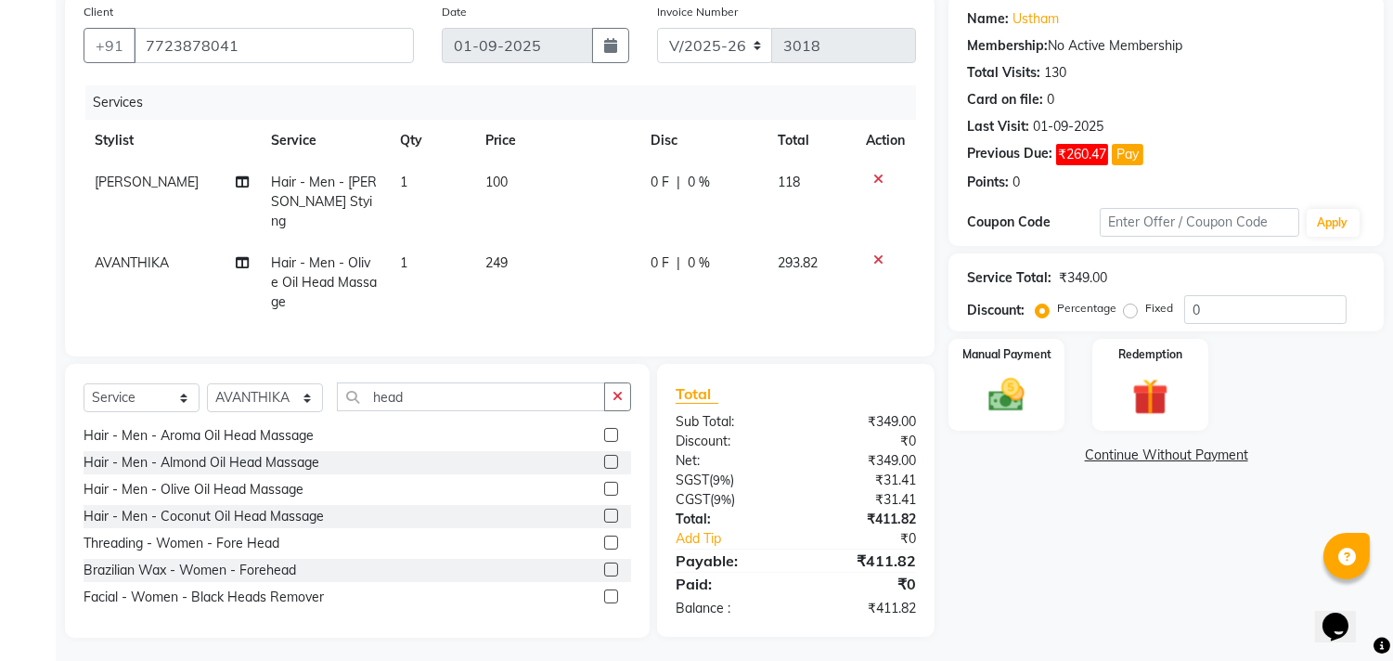
click at [696, 188] on span "0 %" at bounding box center [699, 182] width 22 height 19
select select "64189"
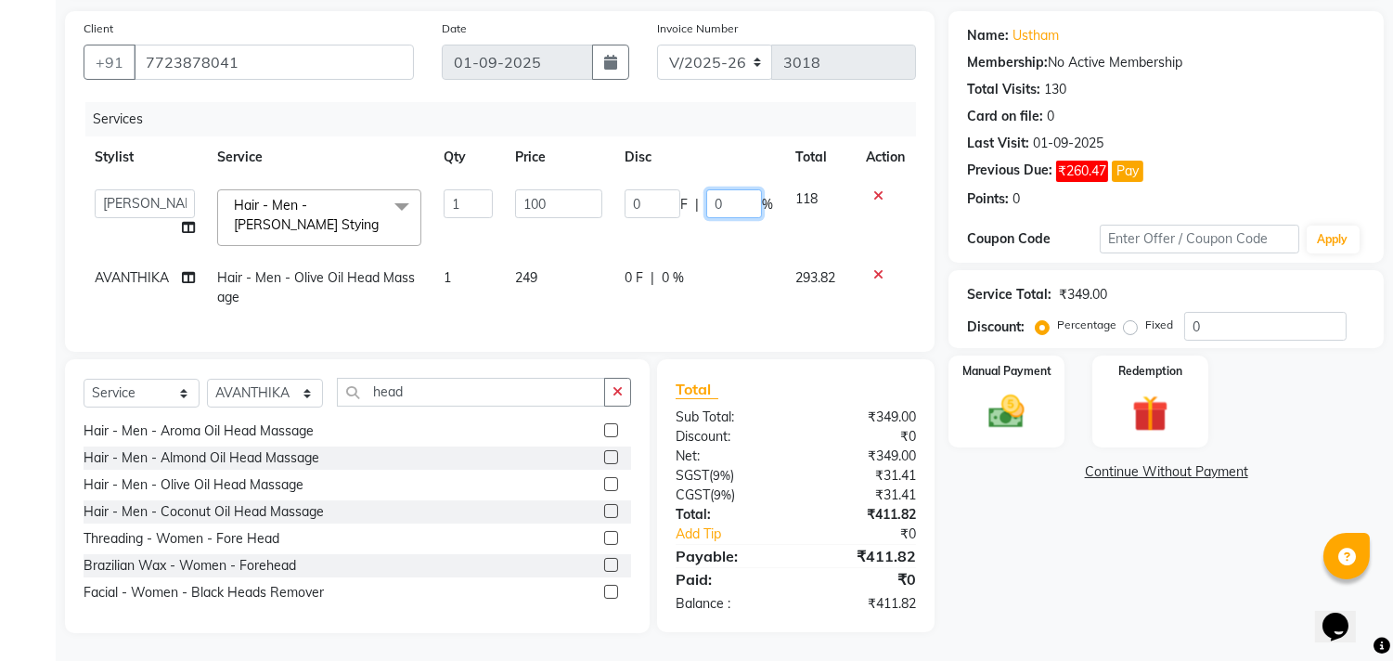
click at [725, 189] on input "0" at bounding box center [734, 203] width 56 height 29
type input "15"
click at [995, 524] on div "Name: Ustham Membership: No Active Membership Total Visits: 130 Card on file: 0…" at bounding box center [1173, 322] width 449 height 622
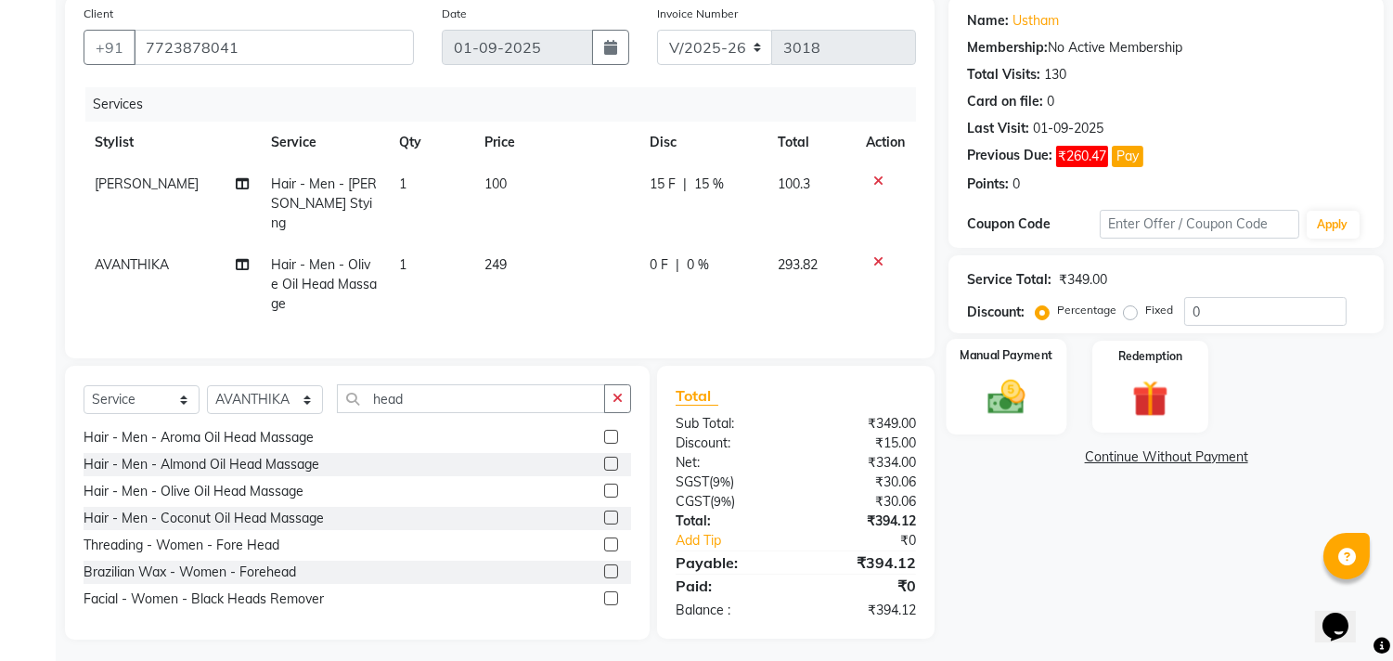
click at [996, 407] on img at bounding box center [1007, 398] width 61 height 44
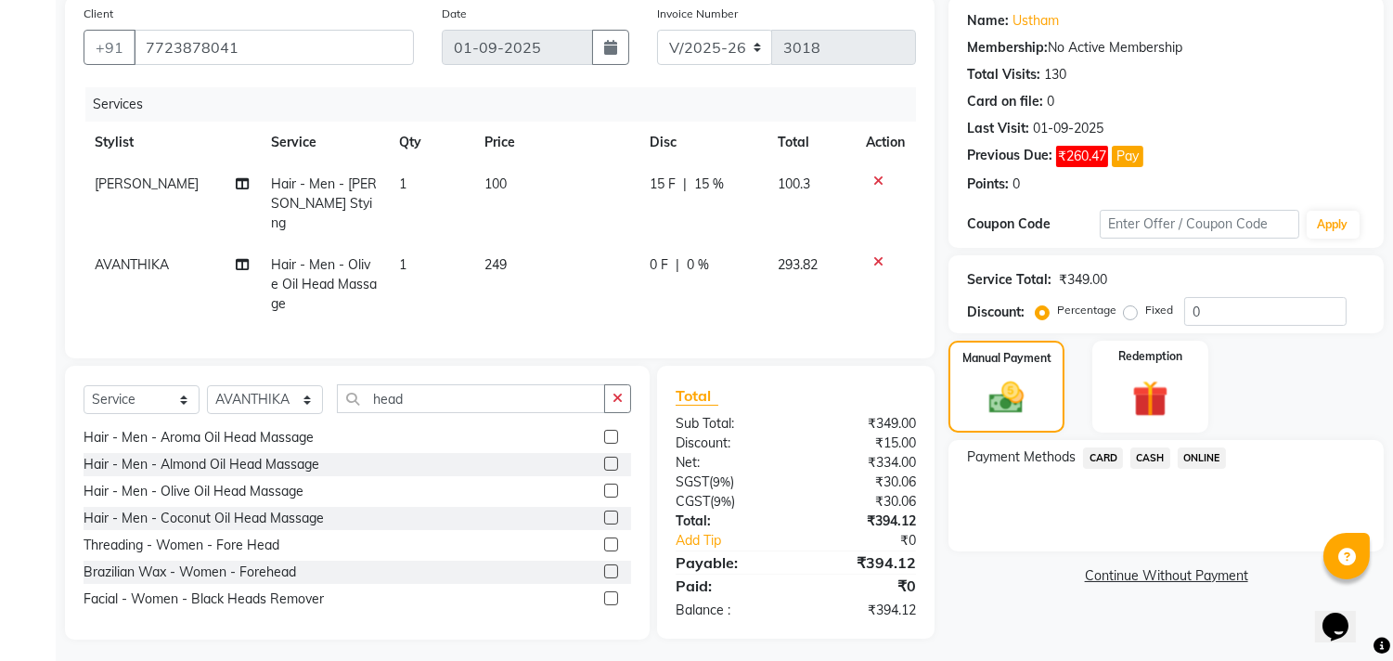
click at [1143, 459] on span "CASH" at bounding box center [1151, 457] width 40 height 21
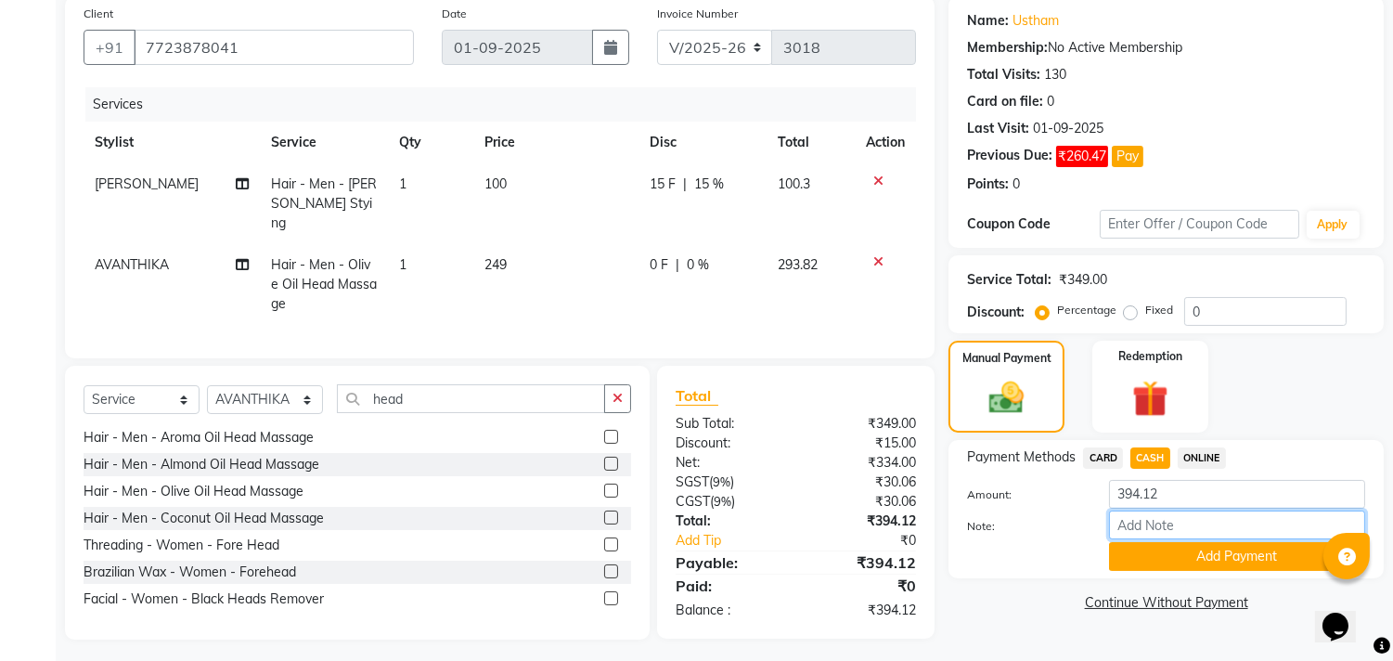
click at [1152, 525] on input "Note:" at bounding box center [1237, 525] width 256 height 29
type input "THANK YOU VISIT AGAIN"
drag, startPoint x: 1204, startPoint y: 558, endPoint x: 1182, endPoint y: 551, distance: 23.2
click at [1203, 558] on button "Add Payment" at bounding box center [1237, 556] width 256 height 29
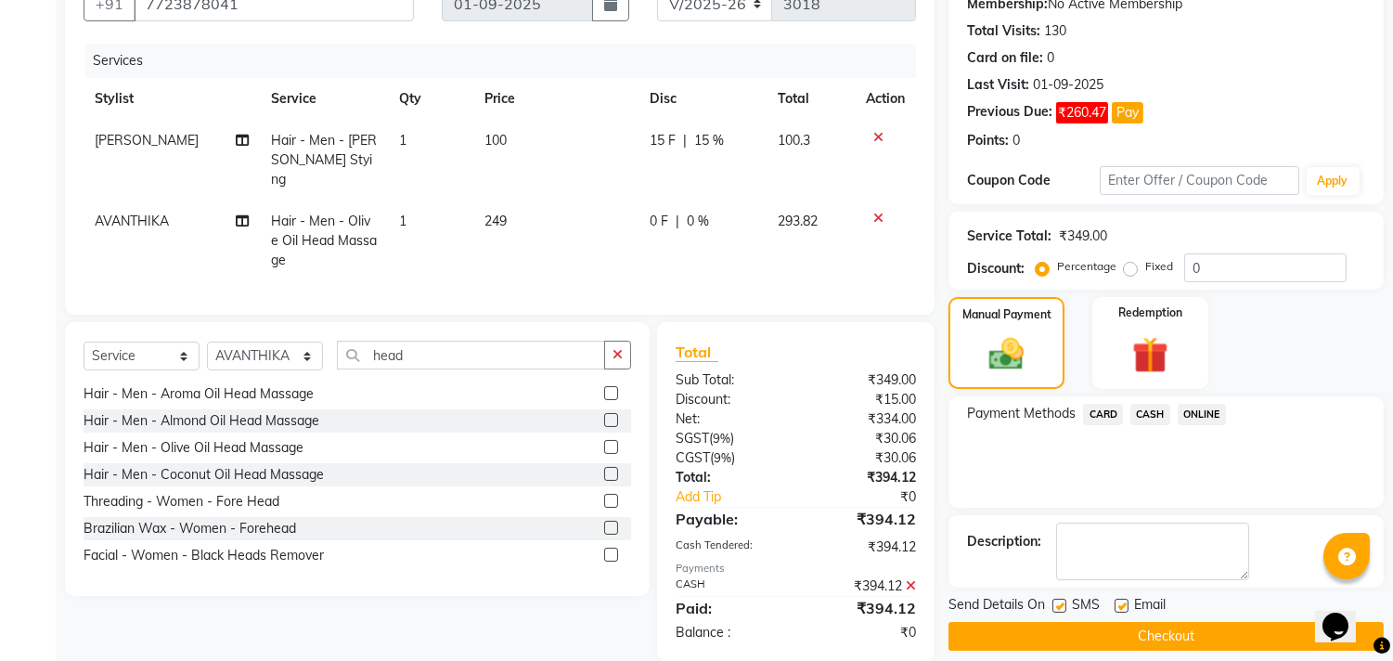
scroll to position [210, 0]
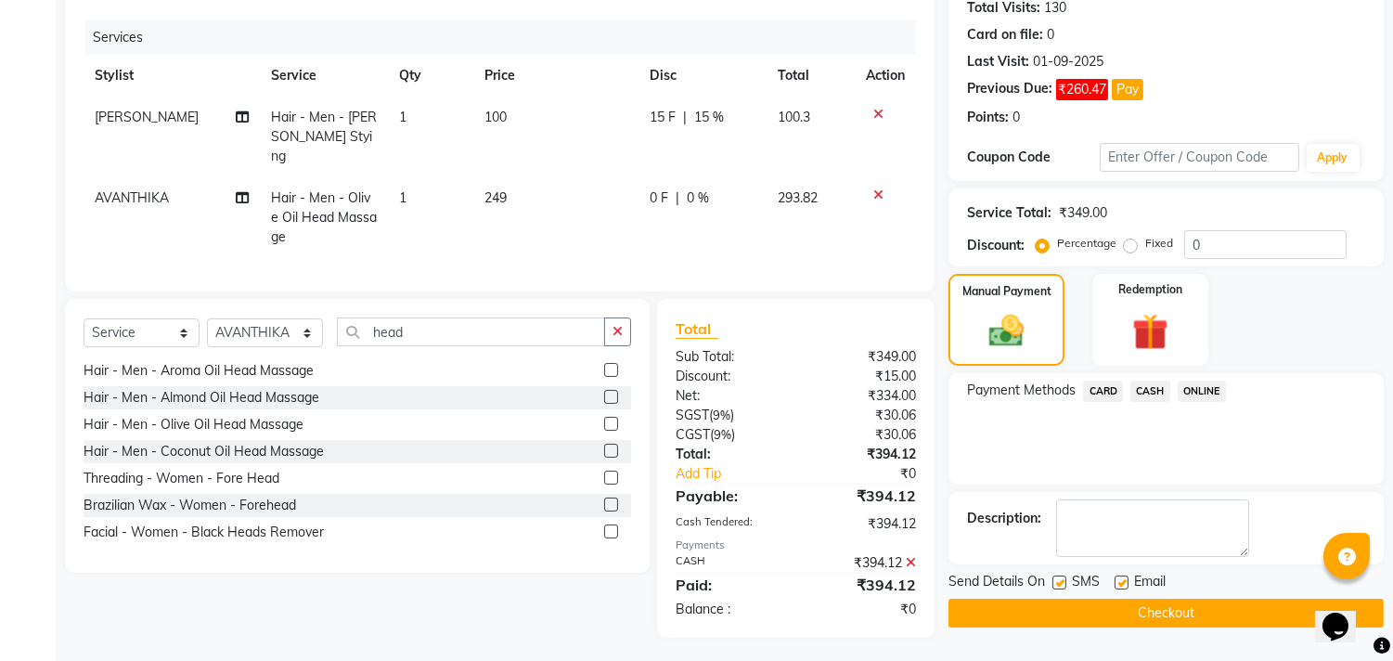
click at [1117, 582] on label at bounding box center [1122, 583] width 14 height 14
click at [1117, 582] on input "checkbox" at bounding box center [1121, 583] width 12 height 12
checkbox input "false"
click at [1060, 581] on label at bounding box center [1060, 583] width 14 height 14
click at [1060, 581] on input "checkbox" at bounding box center [1059, 583] width 12 height 12
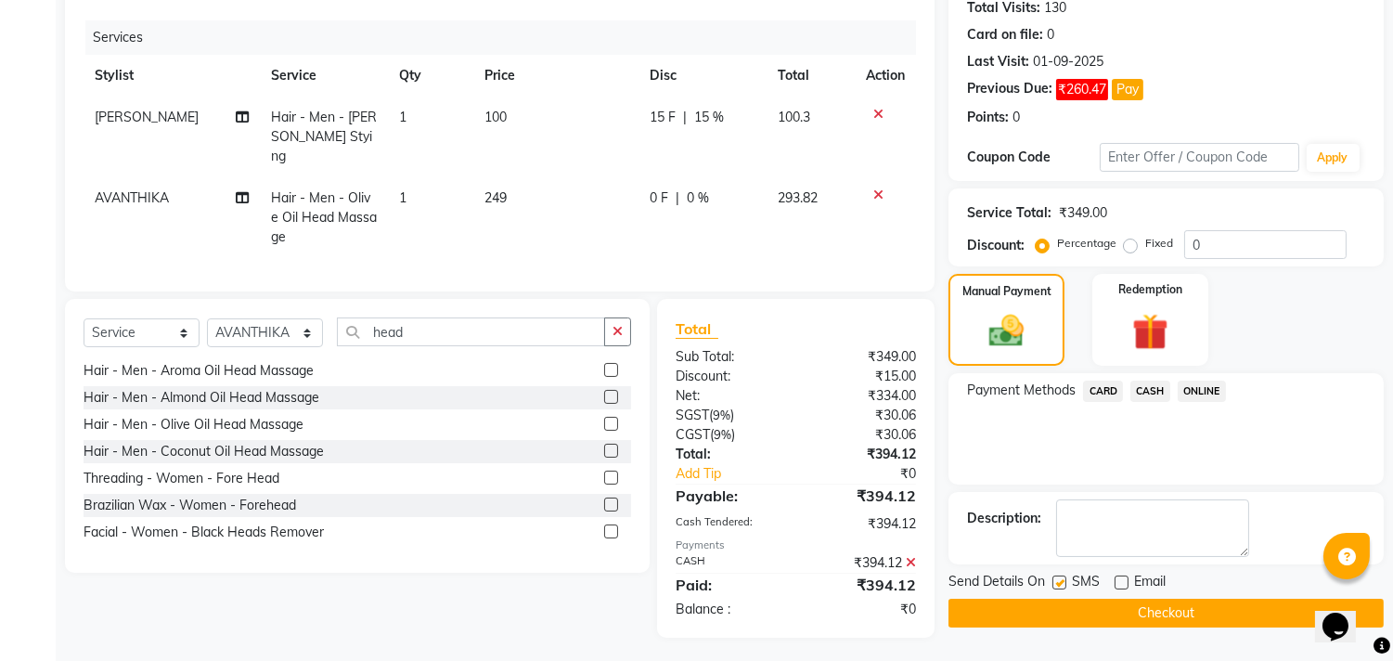
checkbox input "false"
click at [1041, 608] on button "Checkout" at bounding box center [1166, 613] width 435 height 29
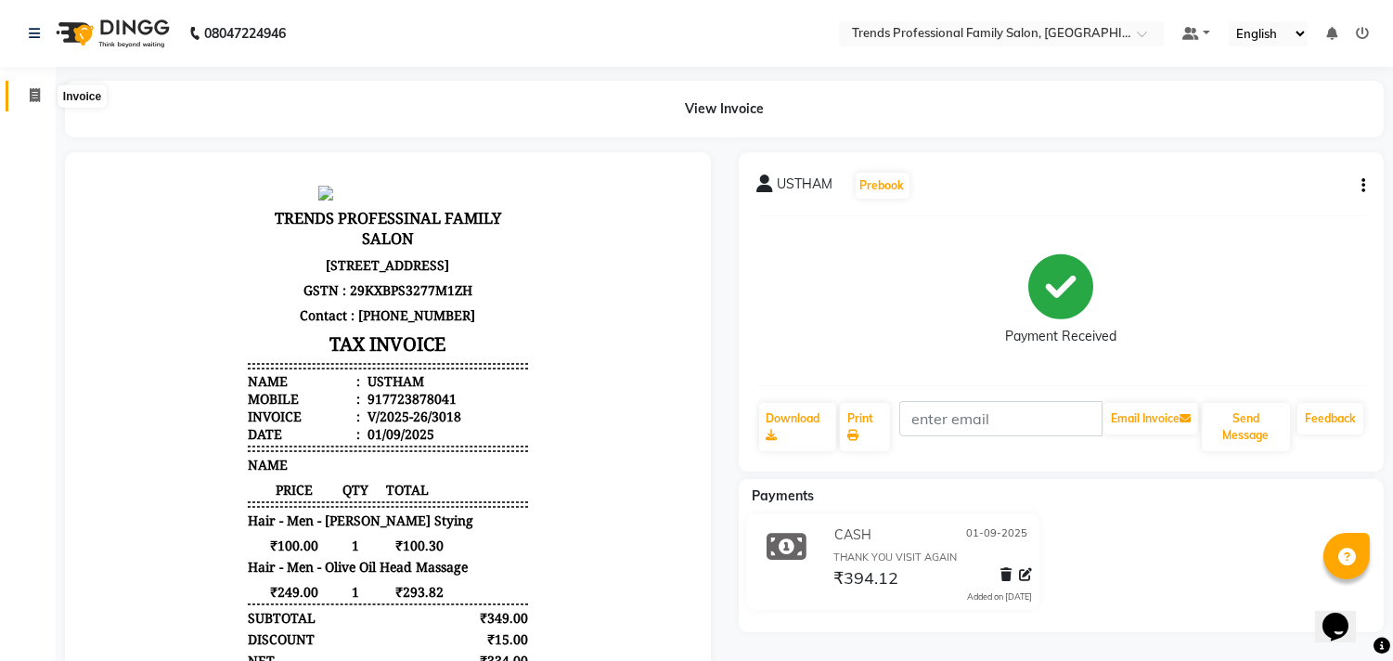
click at [32, 99] on icon at bounding box center [35, 95] width 10 height 14
select select "service"
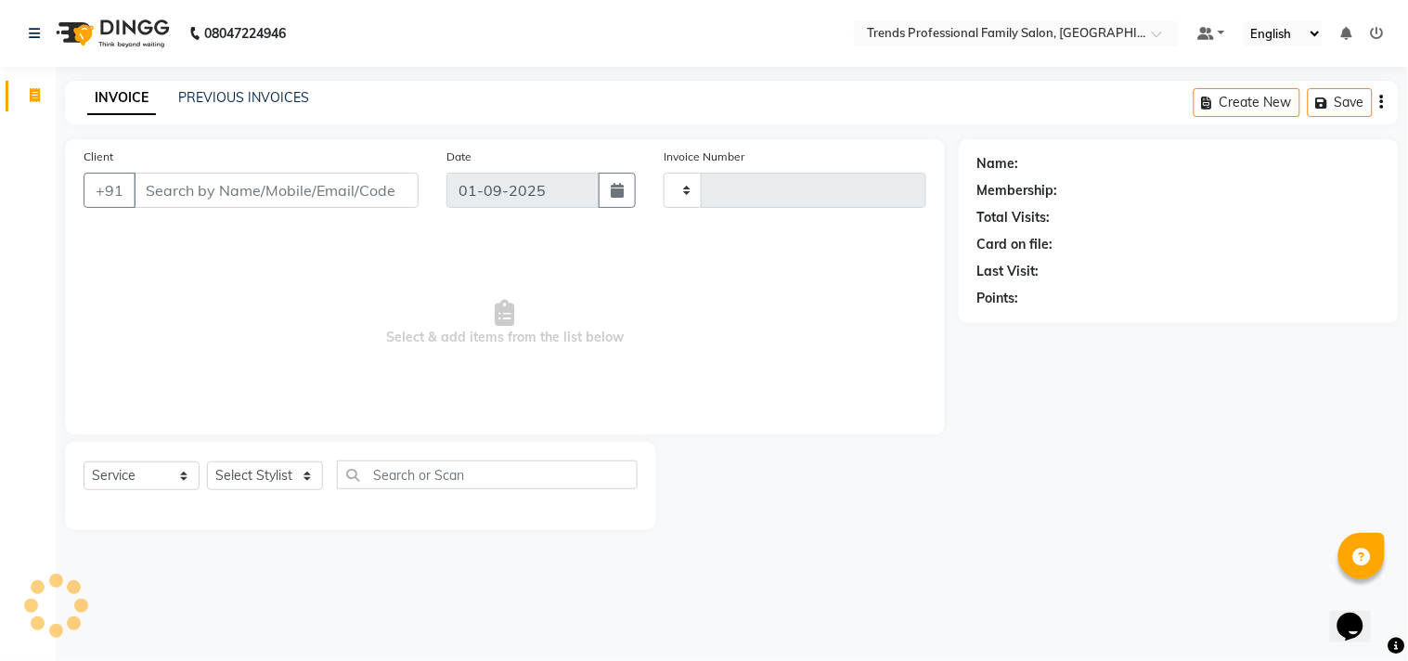
type input "3019"
select select "7345"
click at [316, 193] on input "Client" at bounding box center [276, 190] width 285 height 35
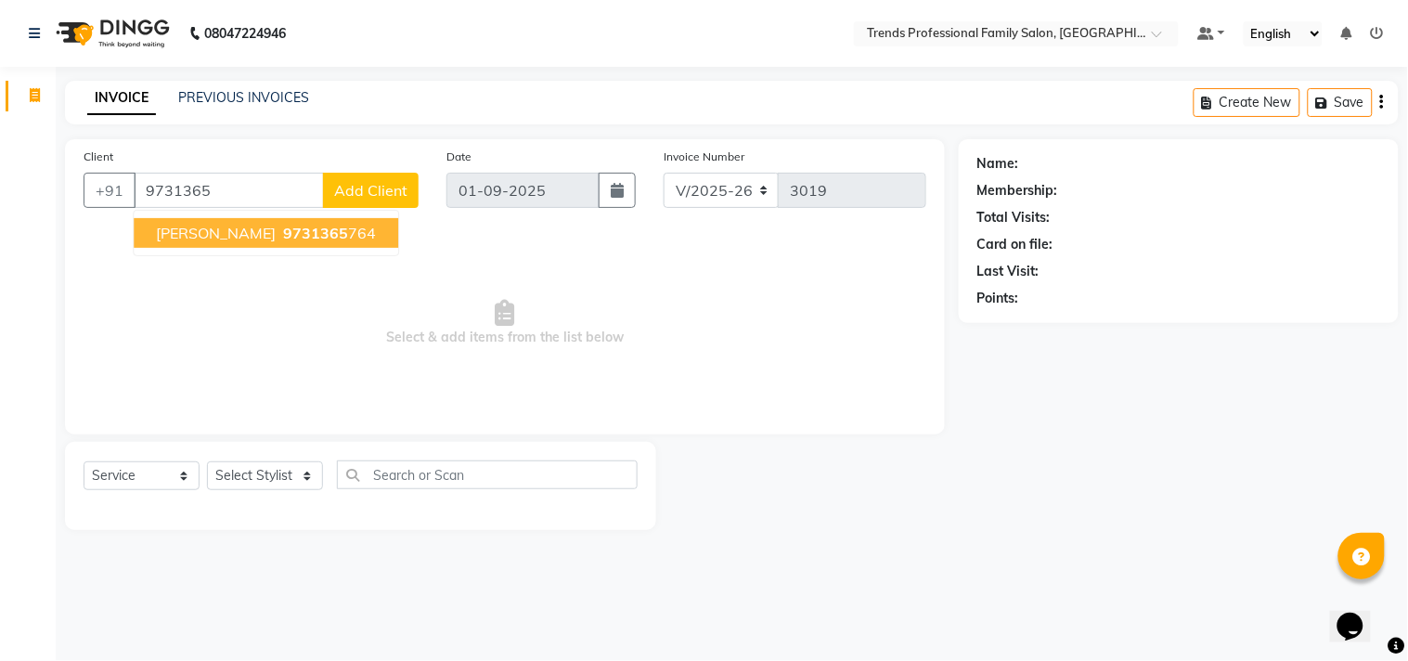
click at [326, 236] on span "9731365" at bounding box center [315, 233] width 65 height 19
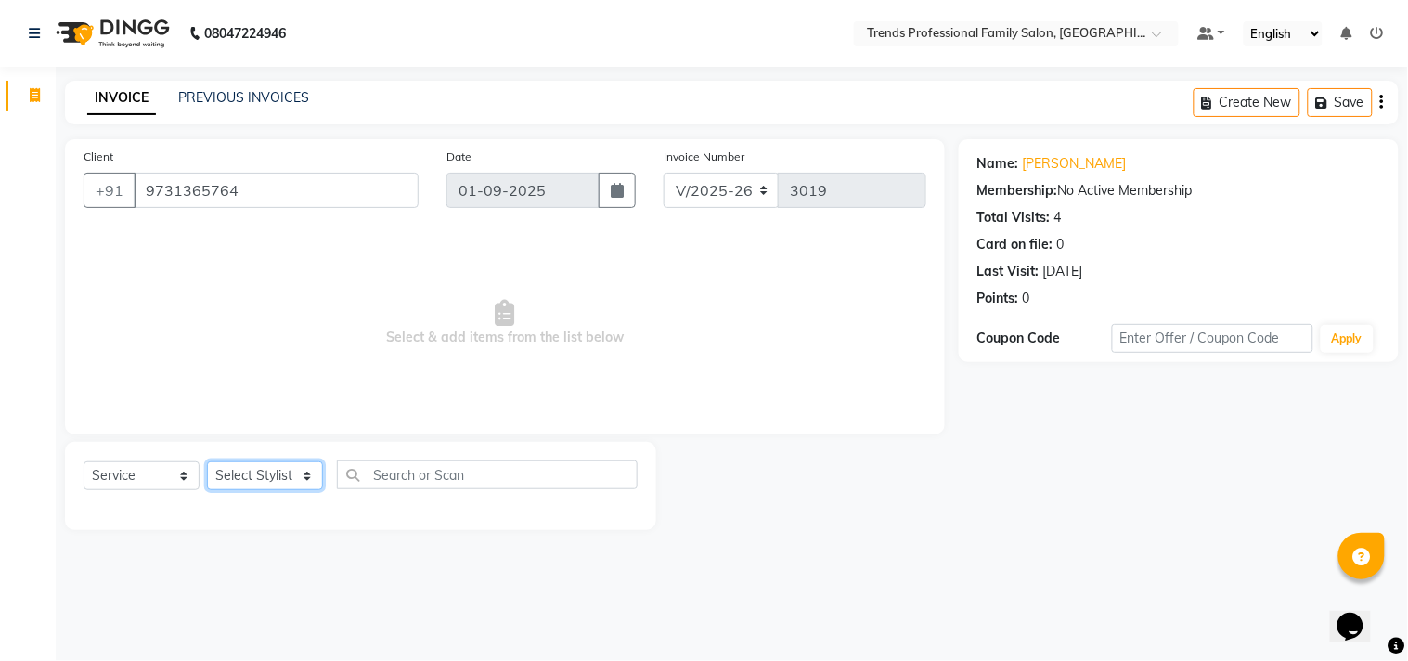
click at [251, 473] on select "Select Stylist [PERSON_NAME] [PERSON_NAME] [PERSON_NAME] [PERSON_NAME] RUSTHAM …" at bounding box center [265, 475] width 116 height 29
click at [367, 179] on input "9731365764" at bounding box center [276, 190] width 285 height 35
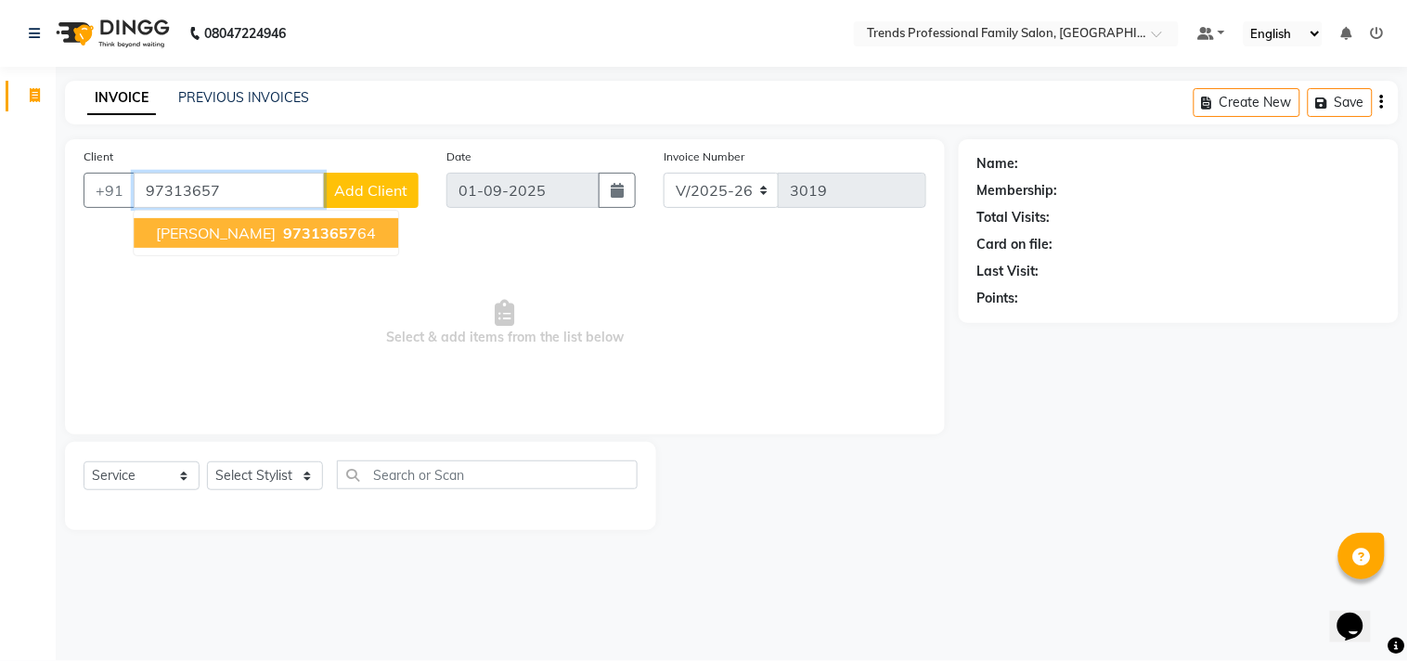
click at [375, 238] on button "[PERSON_NAME] 97313657 64" at bounding box center [266, 233] width 265 height 30
type input "9731365764"
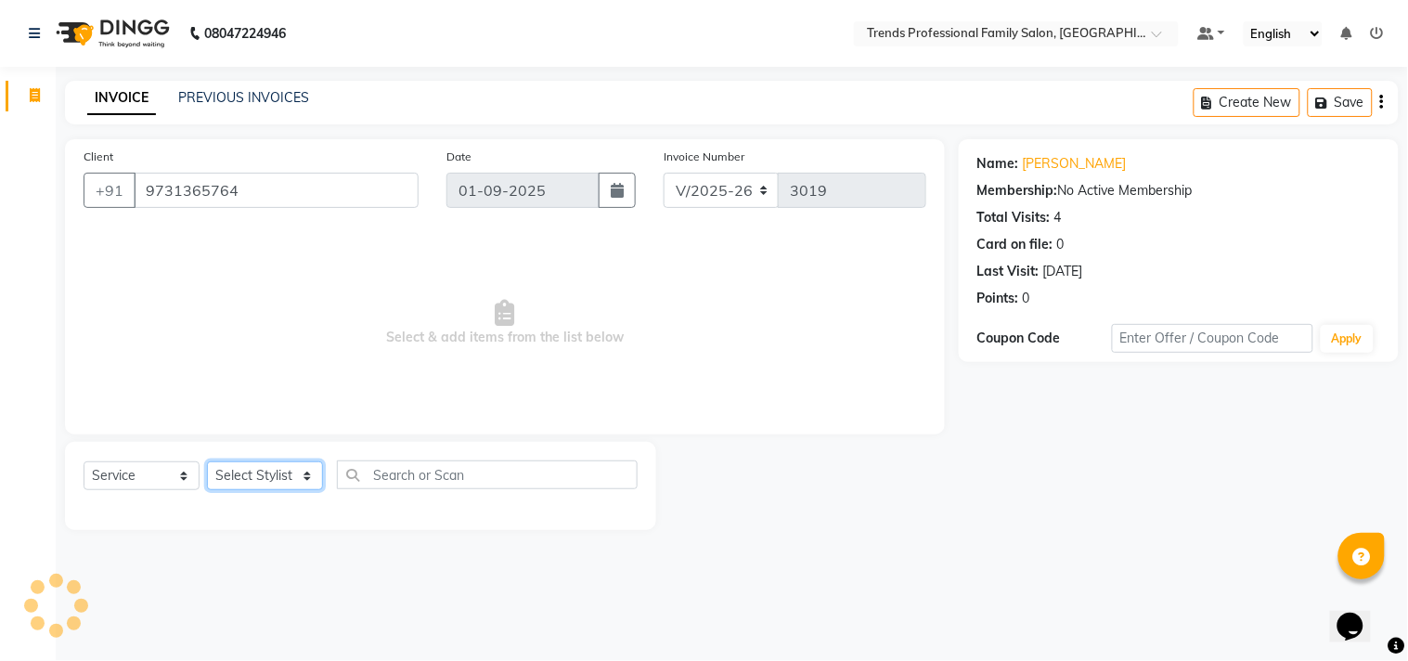
click at [274, 470] on select "Select Stylist [PERSON_NAME] [PERSON_NAME] [PERSON_NAME] [PERSON_NAME] RUSTHAM …" at bounding box center [265, 475] width 116 height 29
select select "64189"
click at [207, 462] on select "Select Stylist [PERSON_NAME] [PERSON_NAME] [PERSON_NAME] [PERSON_NAME] RUSTHAM …" at bounding box center [265, 475] width 116 height 29
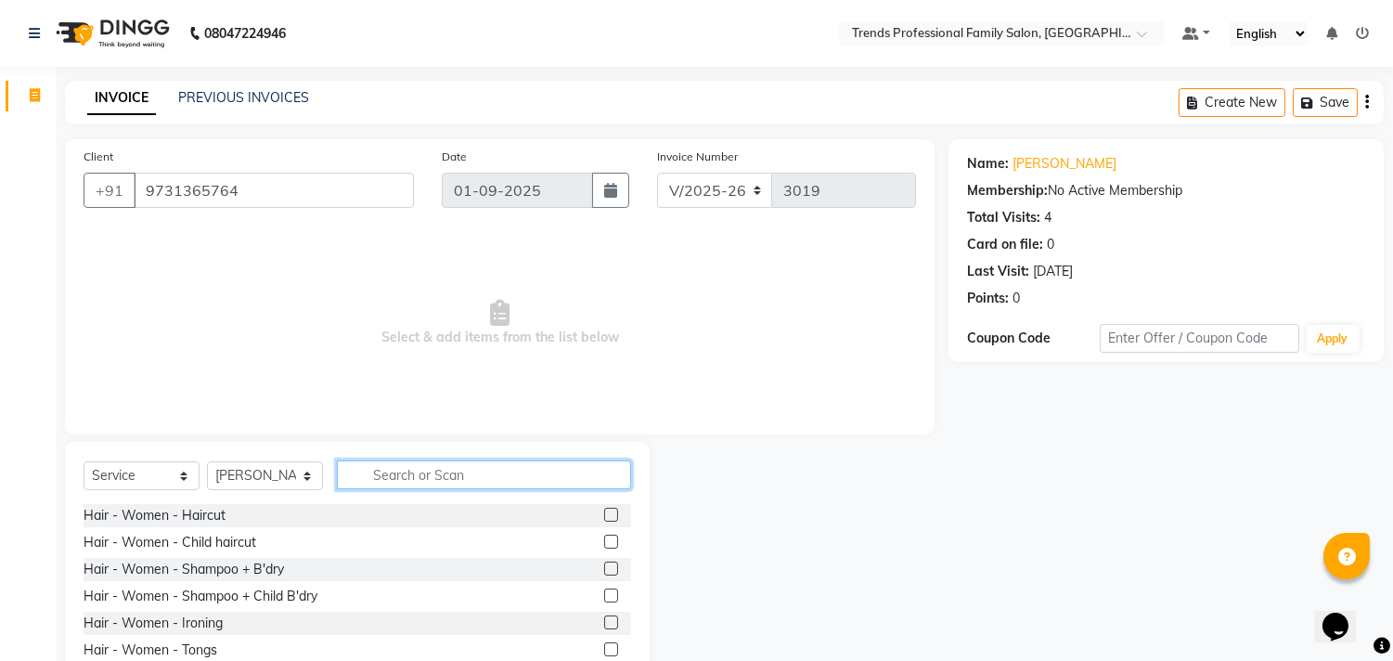
click at [413, 479] on input "text" at bounding box center [484, 474] width 294 height 29
type input "v"
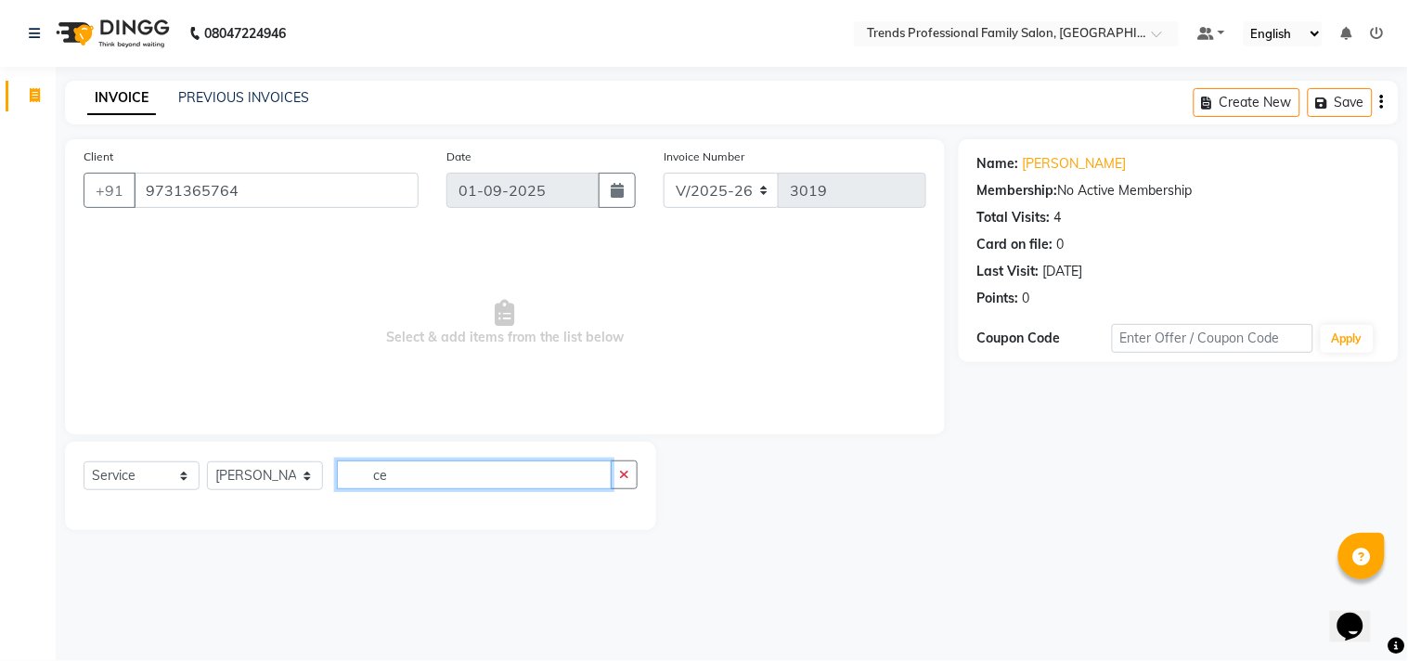
type input "c"
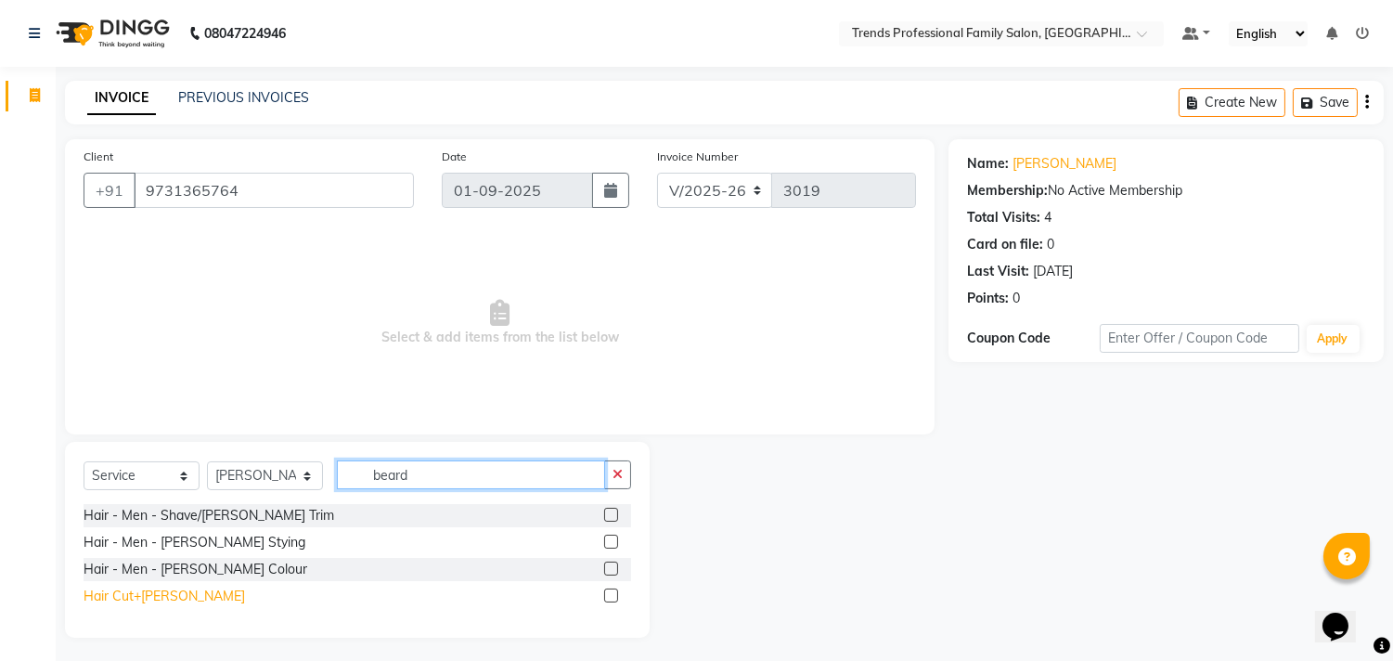
type input "beard"
click at [164, 598] on div "Hair Cut+[PERSON_NAME]" at bounding box center [165, 596] width 162 height 19
checkbox input "false"
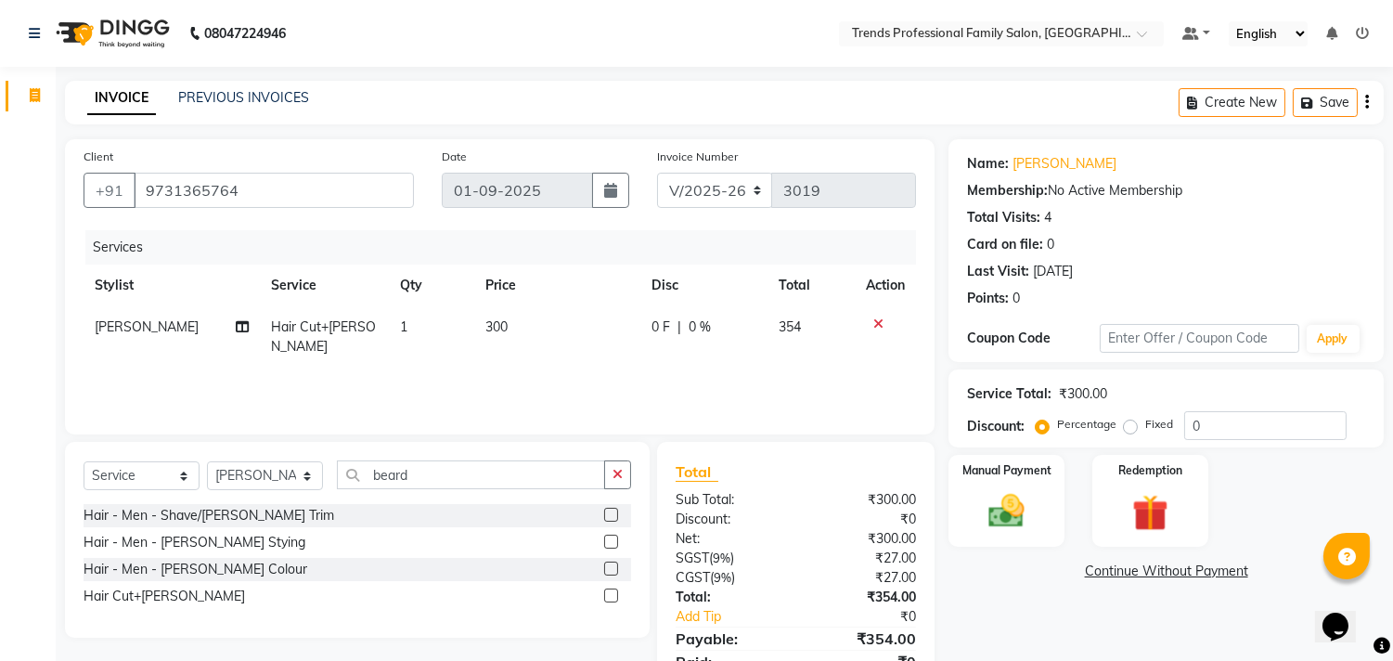
click at [1362, 99] on div "Create New Save" at bounding box center [1281, 103] width 205 height 44
click at [1368, 102] on icon "button" at bounding box center [1367, 102] width 4 height 1
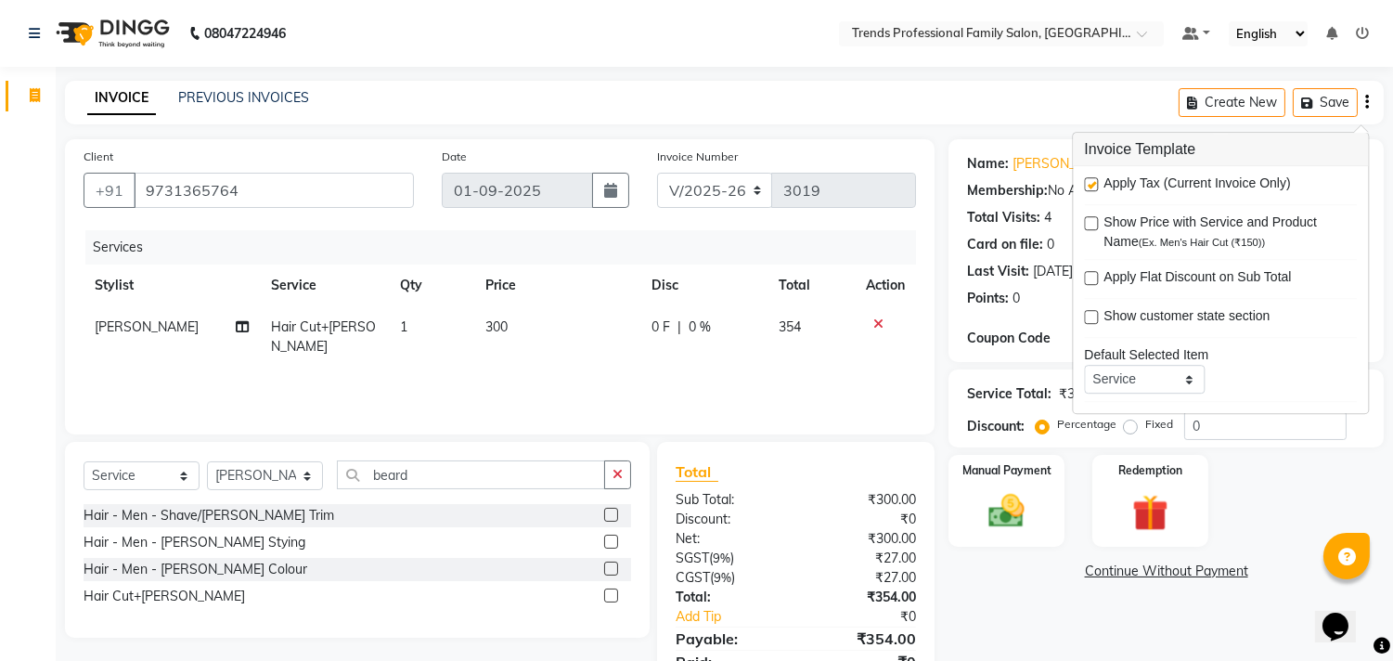
click at [1084, 181] on label at bounding box center [1091, 184] width 14 height 14
click at [1084, 181] on input "checkbox" at bounding box center [1090, 185] width 12 height 12
checkbox input "false"
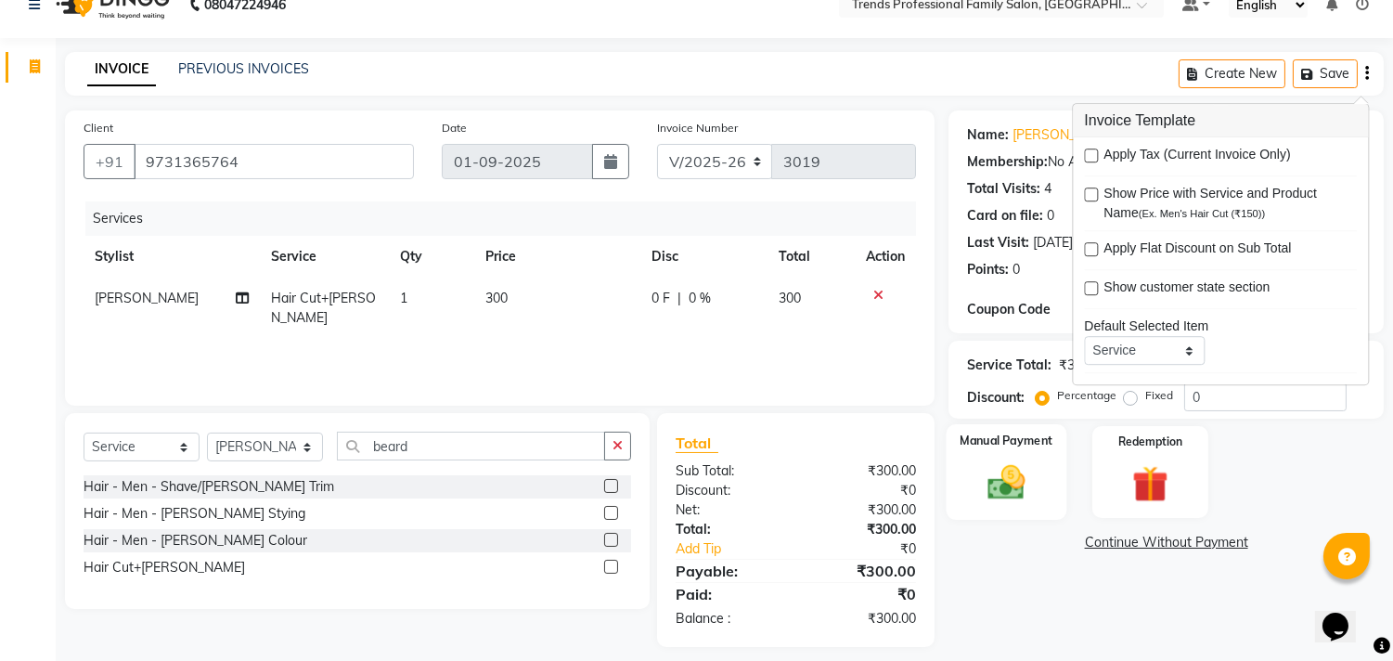
scroll to position [43, 0]
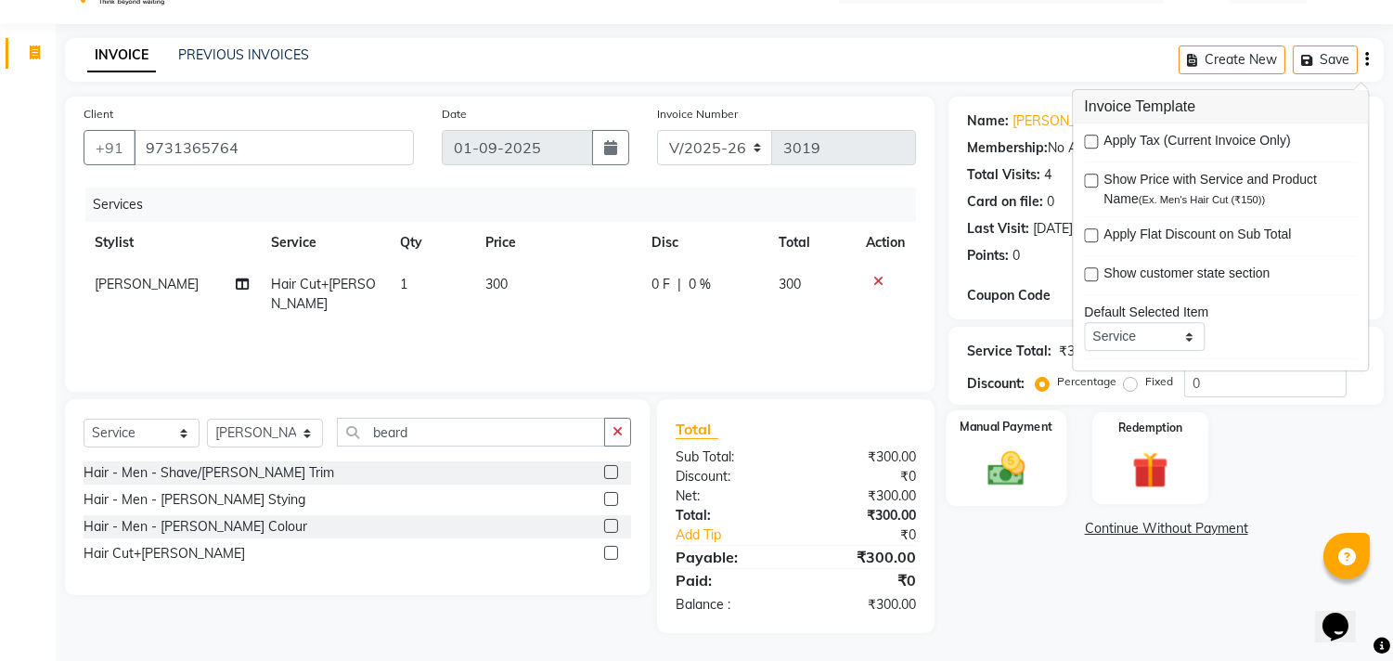
click at [1004, 461] on img at bounding box center [1007, 469] width 61 height 44
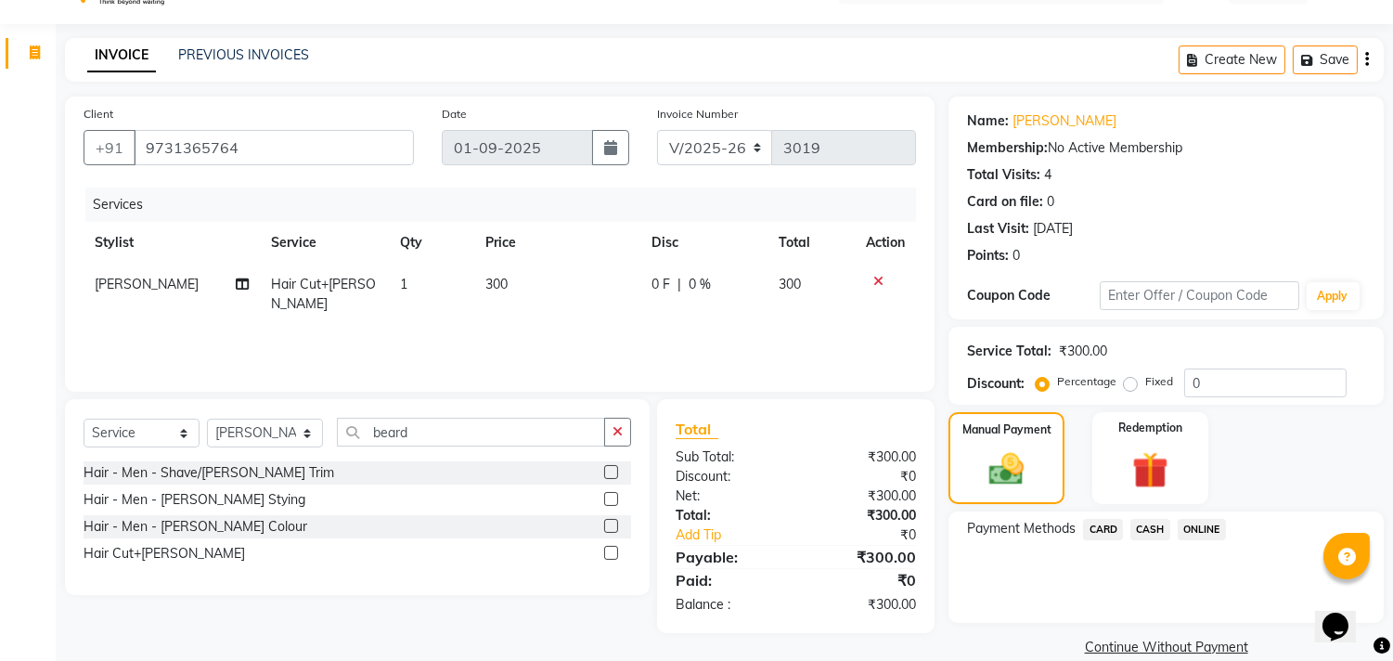
click at [1213, 527] on span "ONLINE" at bounding box center [1202, 529] width 48 height 21
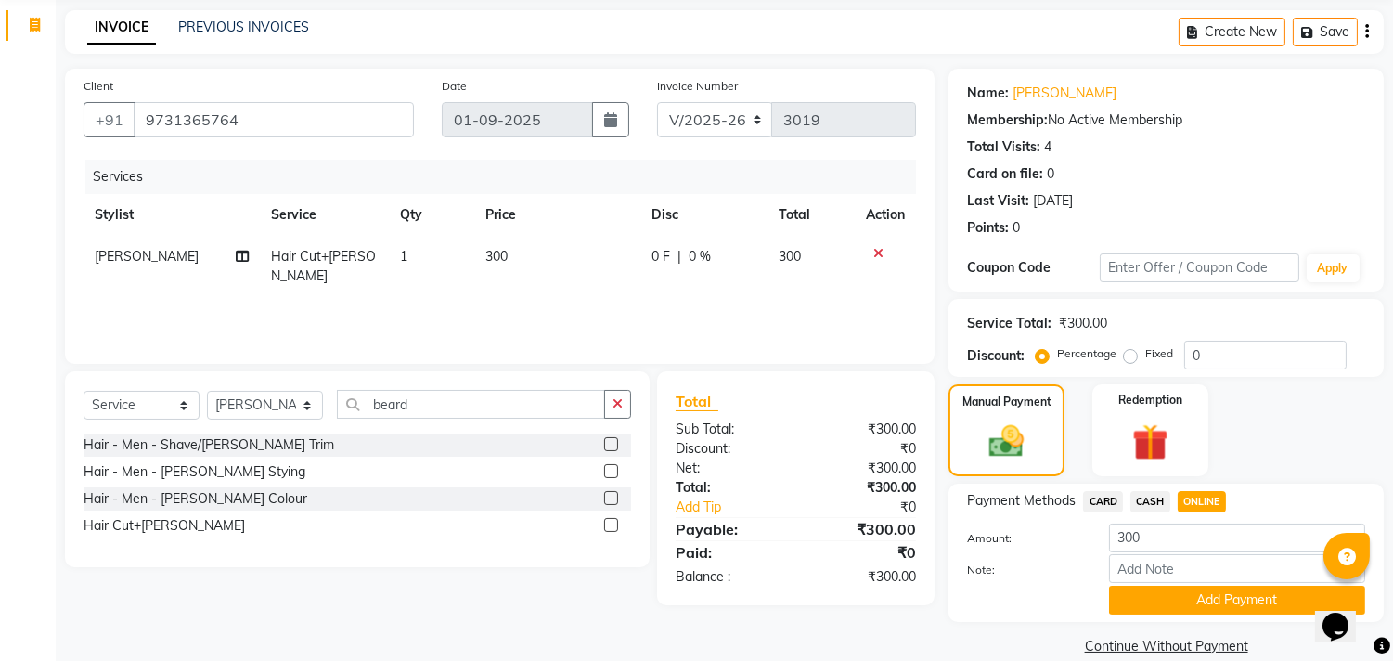
scroll to position [97, 0]
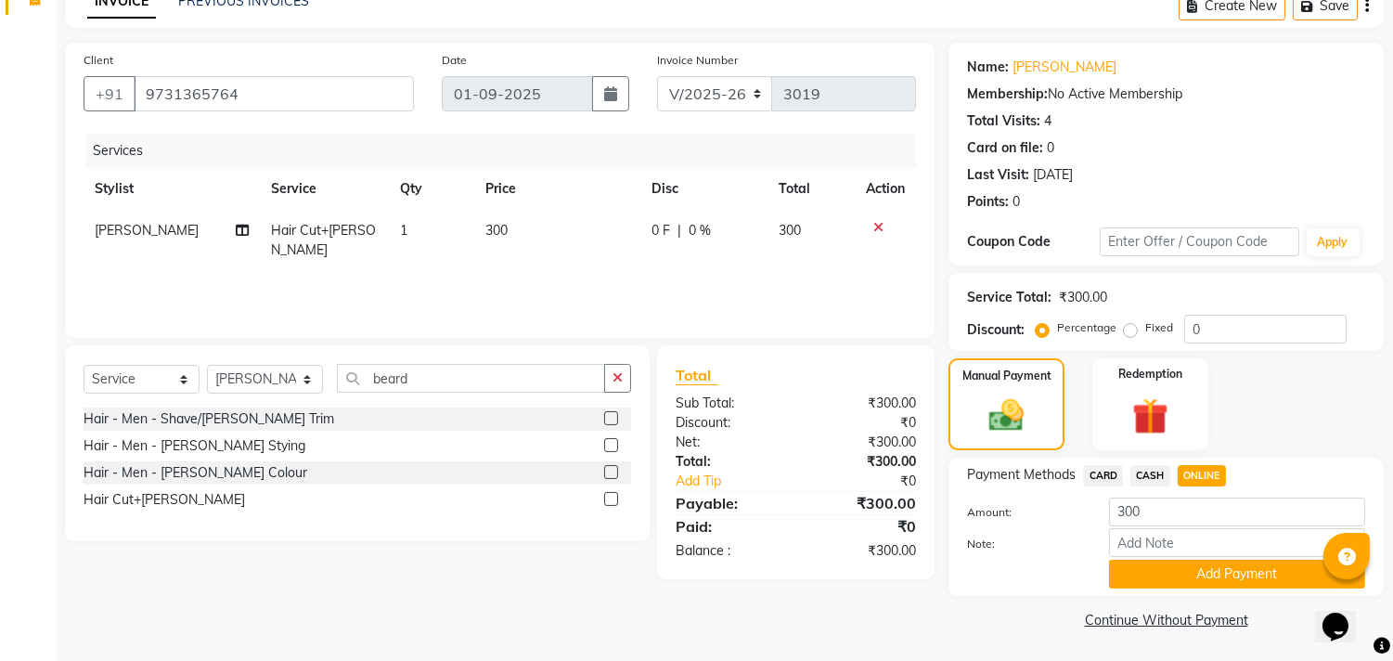
click at [1211, 568] on button "Add Payment" at bounding box center [1237, 574] width 256 height 29
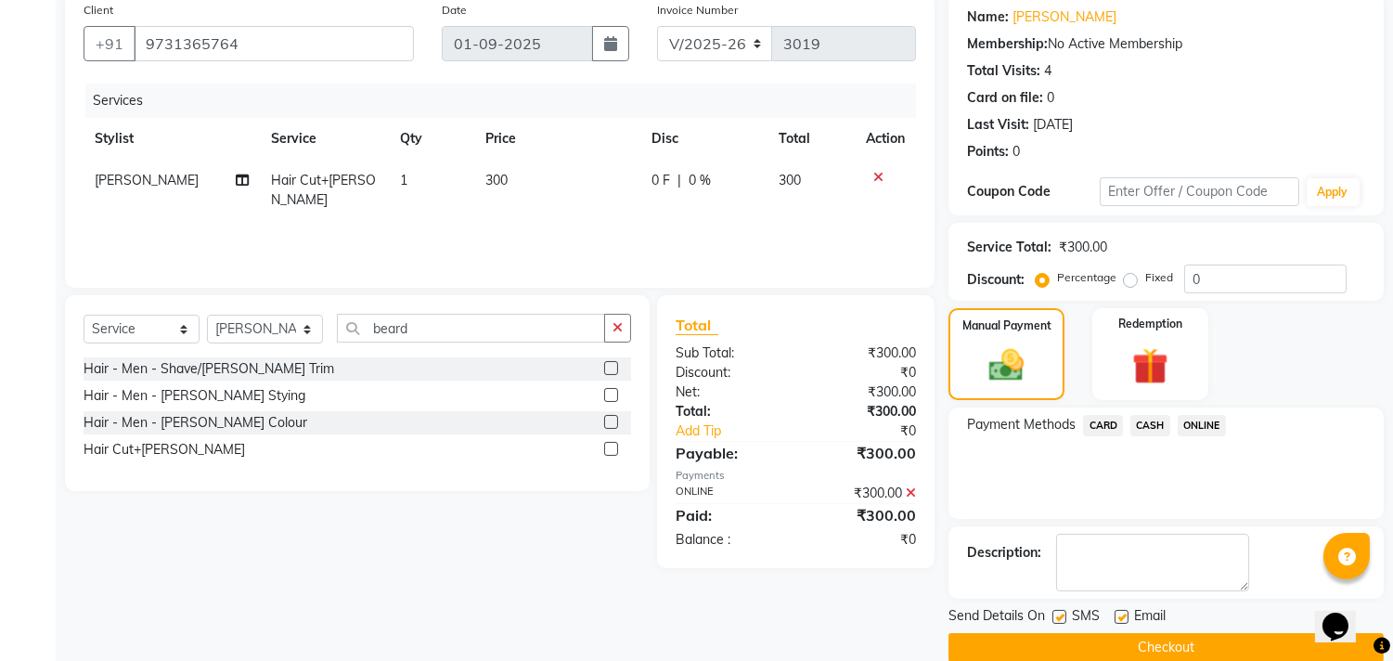
scroll to position [174, 0]
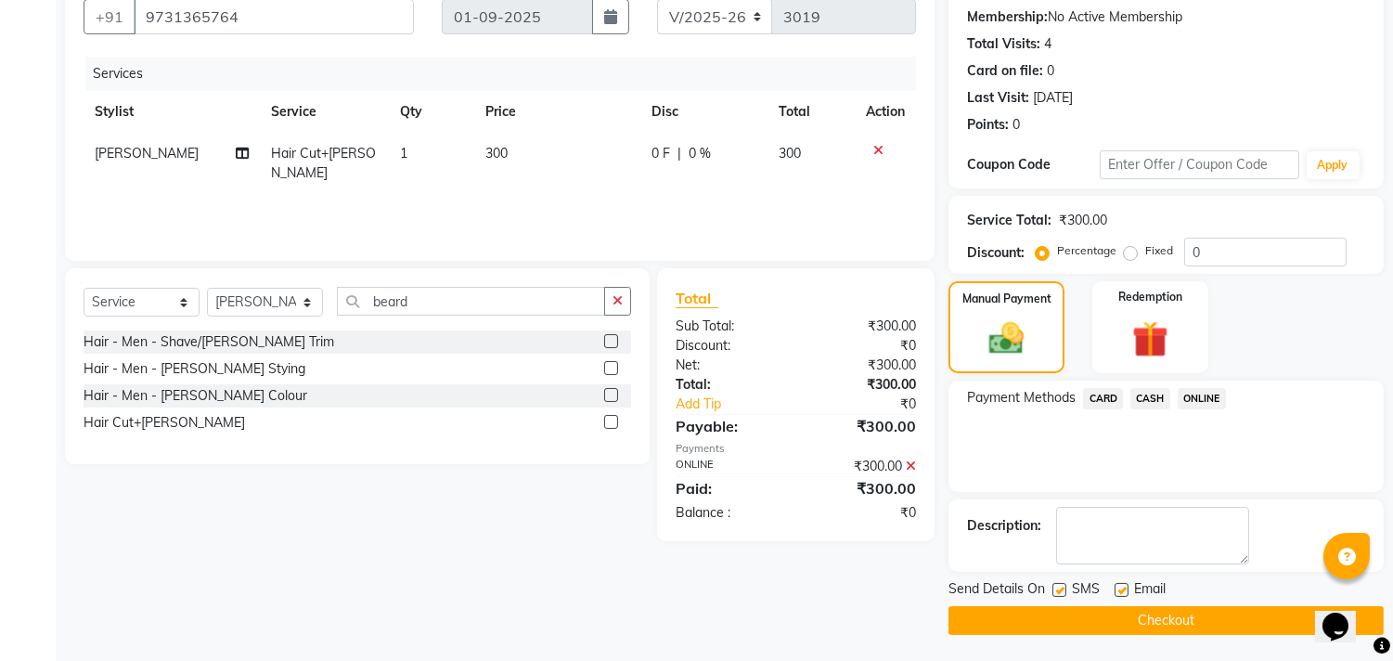
click at [1117, 583] on label at bounding box center [1122, 590] width 14 height 14
click at [1117, 585] on input "checkbox" at bounding box center [1121, 591] width 12 height 12
checkbox input "false"
click at [1063, 589] on label at bounding box center [1060, 590] width 14 height 14
click at [1063, 589] on input "checkbox" at bounding box center [1059, 591] width 12 height 12
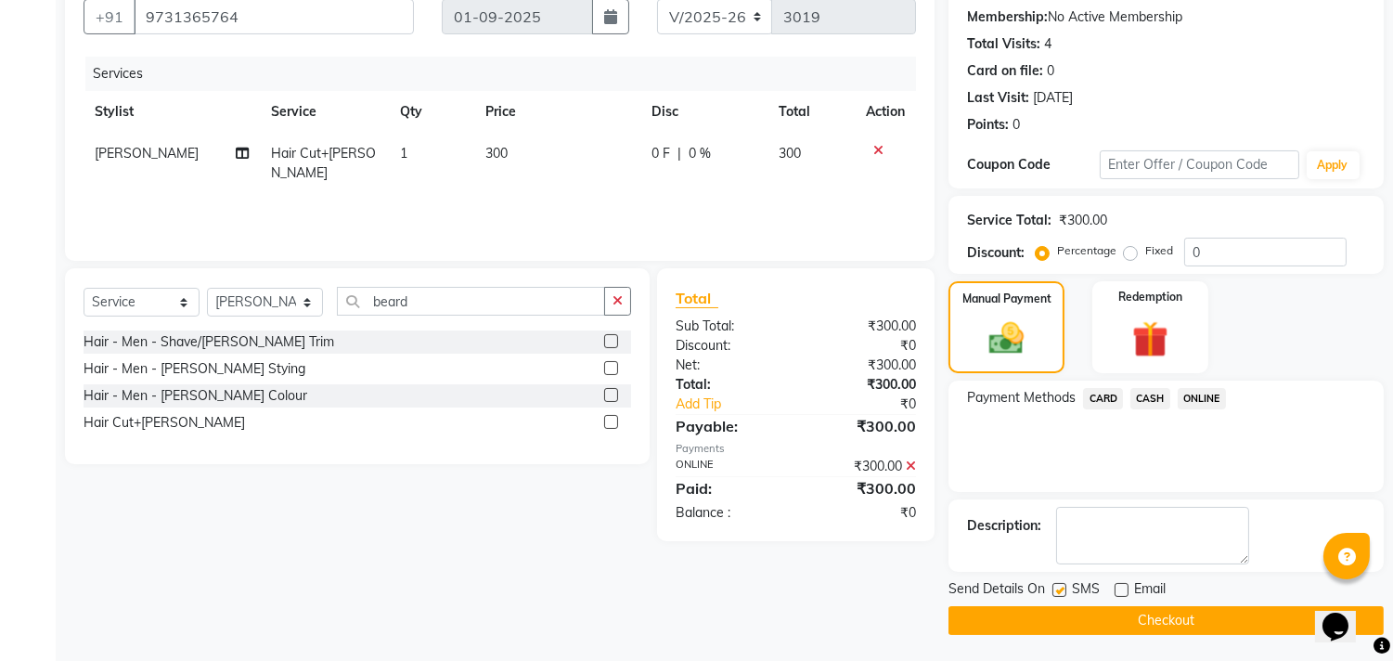
checkbox input "false"
click at [1071, 614] on button "Checkout" at bounding box center [1166, 620] width 435 height 29
